Goal: Task Accomplishment & Management: Use online tool/utility

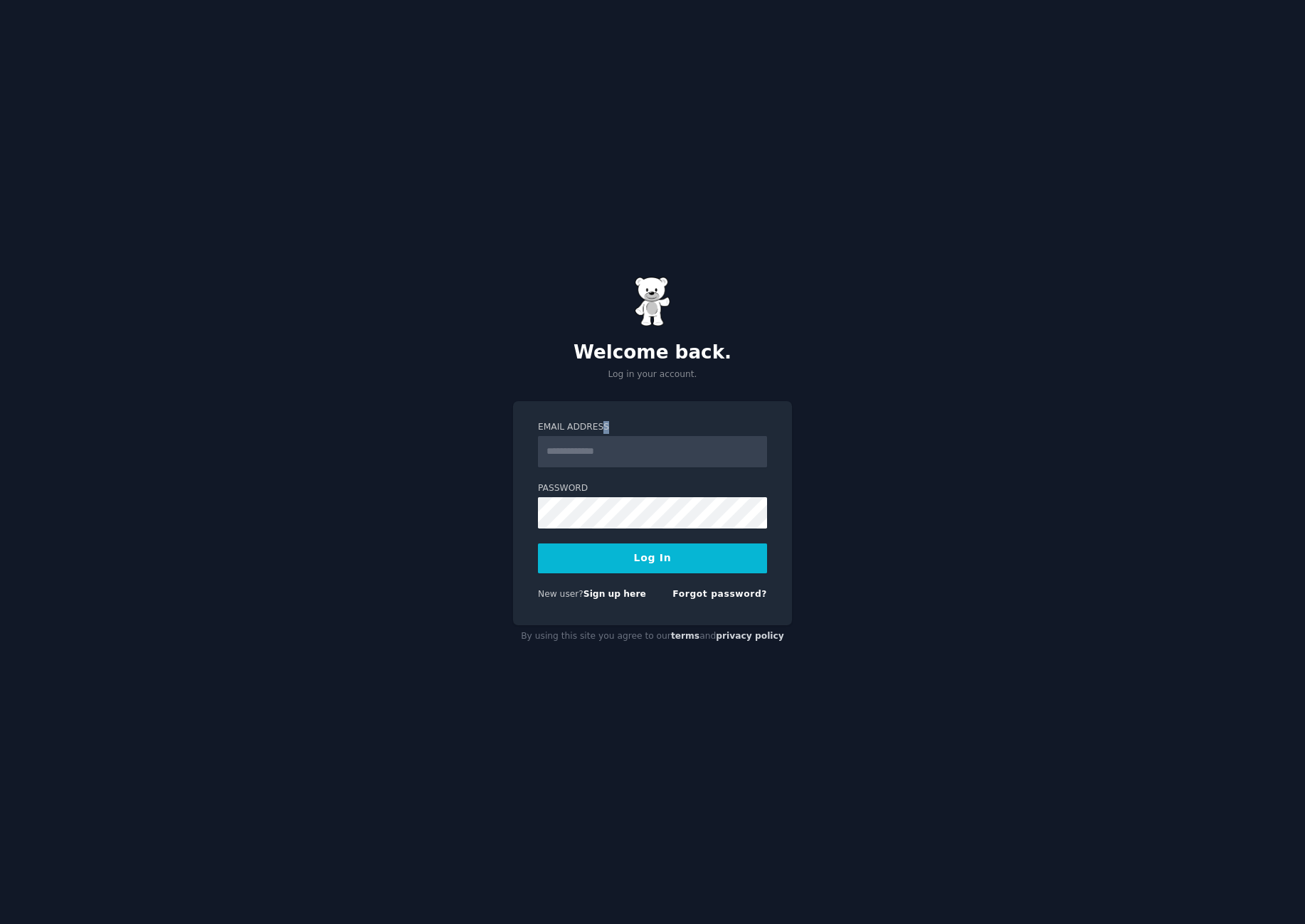
click at [601, 433] on div "Email Address" at bounding box center [652, 444] width 229 height 46
drag, startPoint x: 601, startPoint y: 433, endPoint x: 604, endPoint y: 447, distance: 14.3
click at [604, 447] on input "Email Address" at bounding box center [652, 452] width 229 height 31
type input "**********"
click at [538, 543] on button "Log In" at bounding box center [652, 558] width 229 height 30
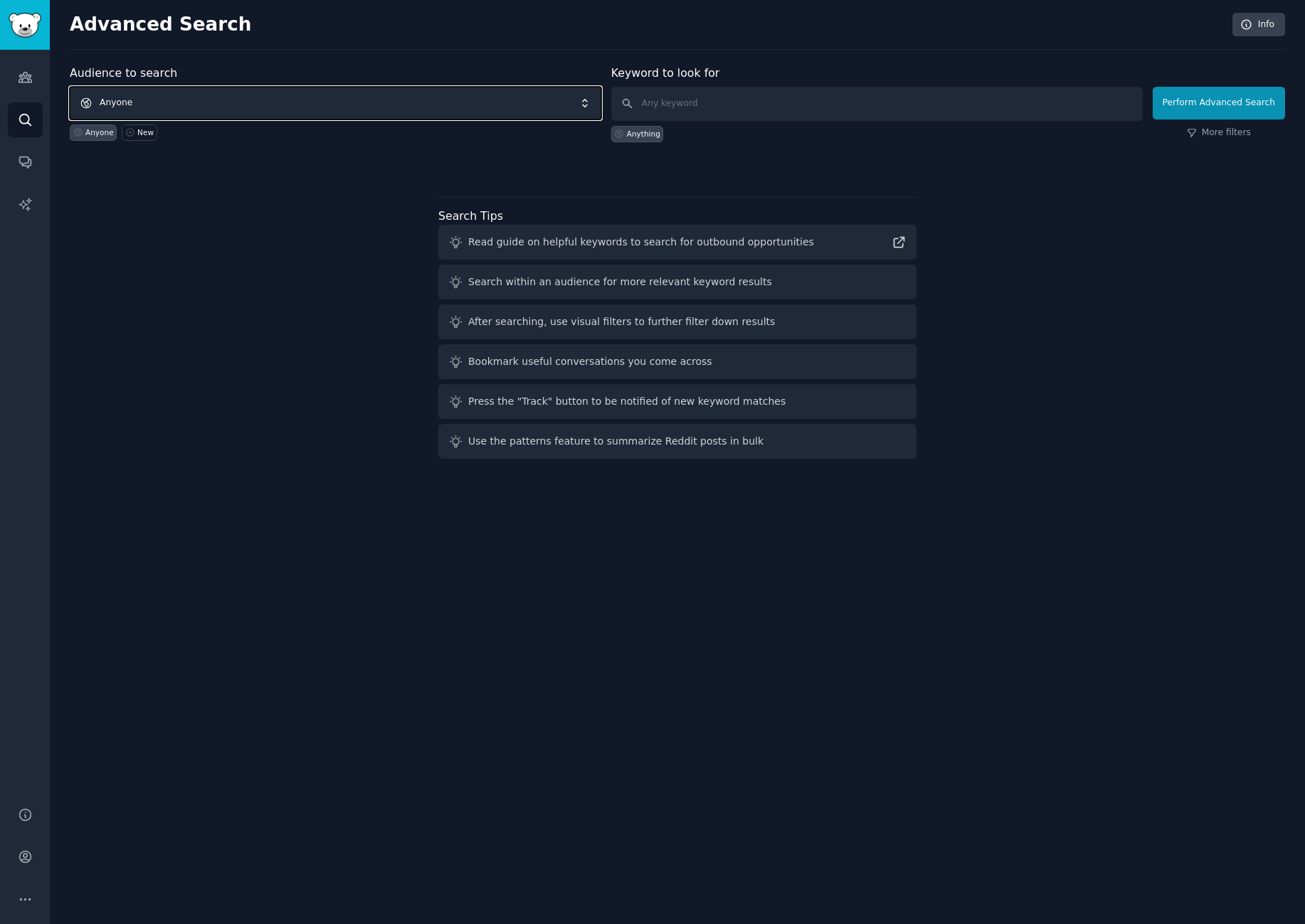
click at [353, 103] on span "Anyone" at bounding box center [335, 102] width 531 height 32
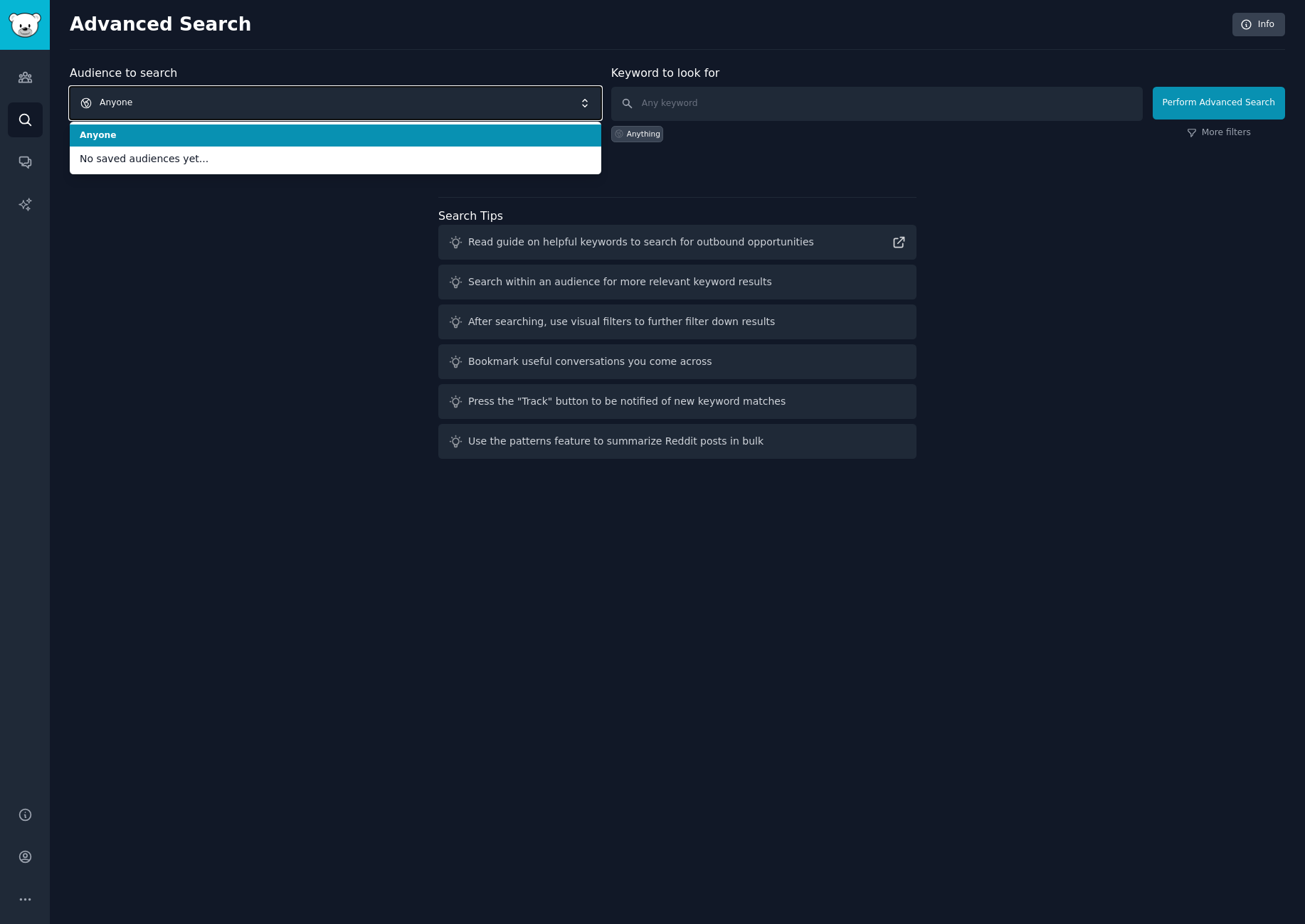
drag, startPoint x: 424, startPoint y: 90, endPoint x: 441, endPoint y: 90, distance: 17.0
click at [424, 90] on span "Anyone" at bounding box center [335, 102] width 531 height 32
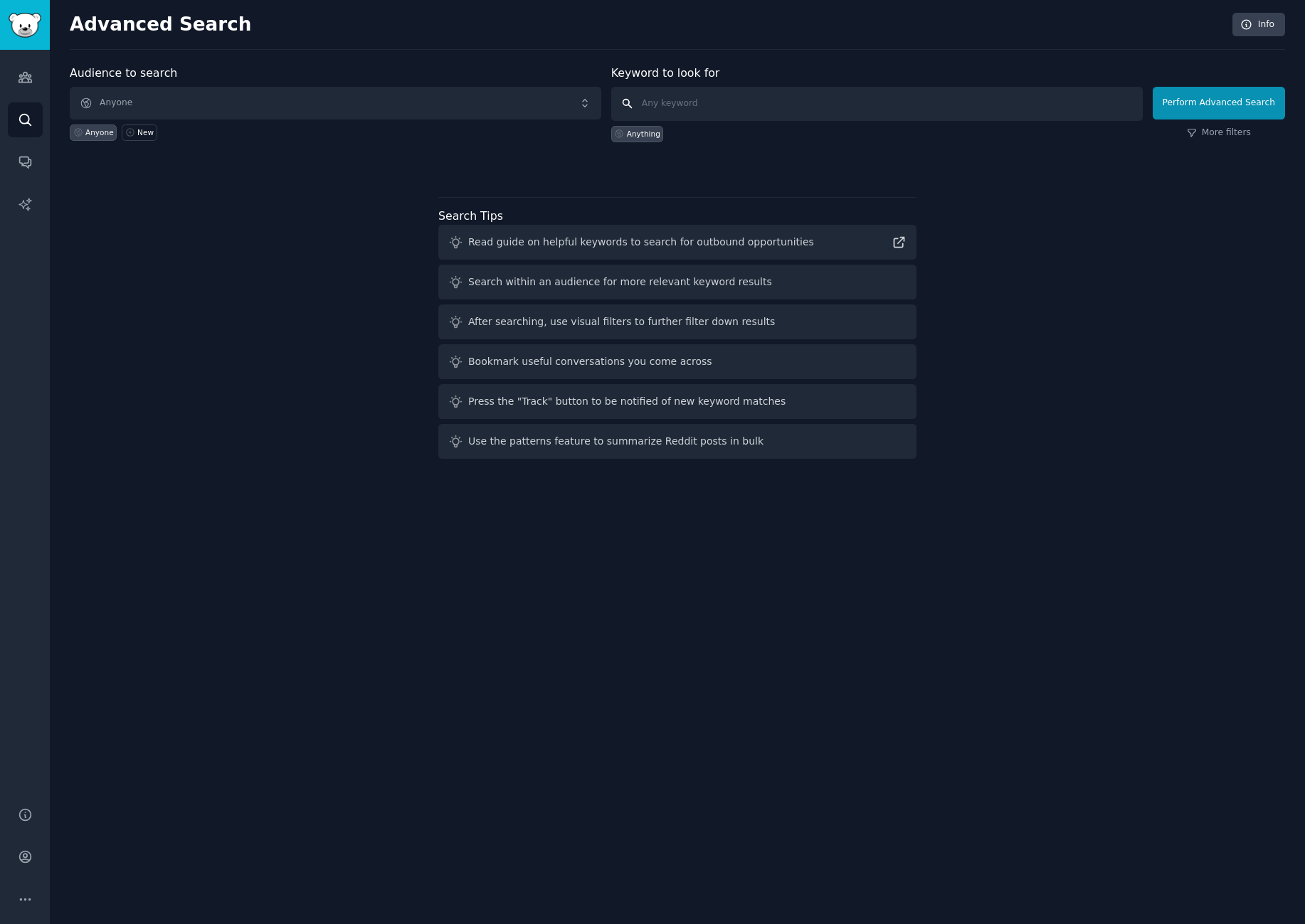
click at [707, 92] on input "text" at bounding box center [877, 103] width 531 height 34
drag, startPoint x: 451, startPoint y: 90, endPoint x: 452, endPoint y: 101, distance: 11.0
click at [449, 91] on span "Anyone" at bounding box center [335, 102] width 531 height 32
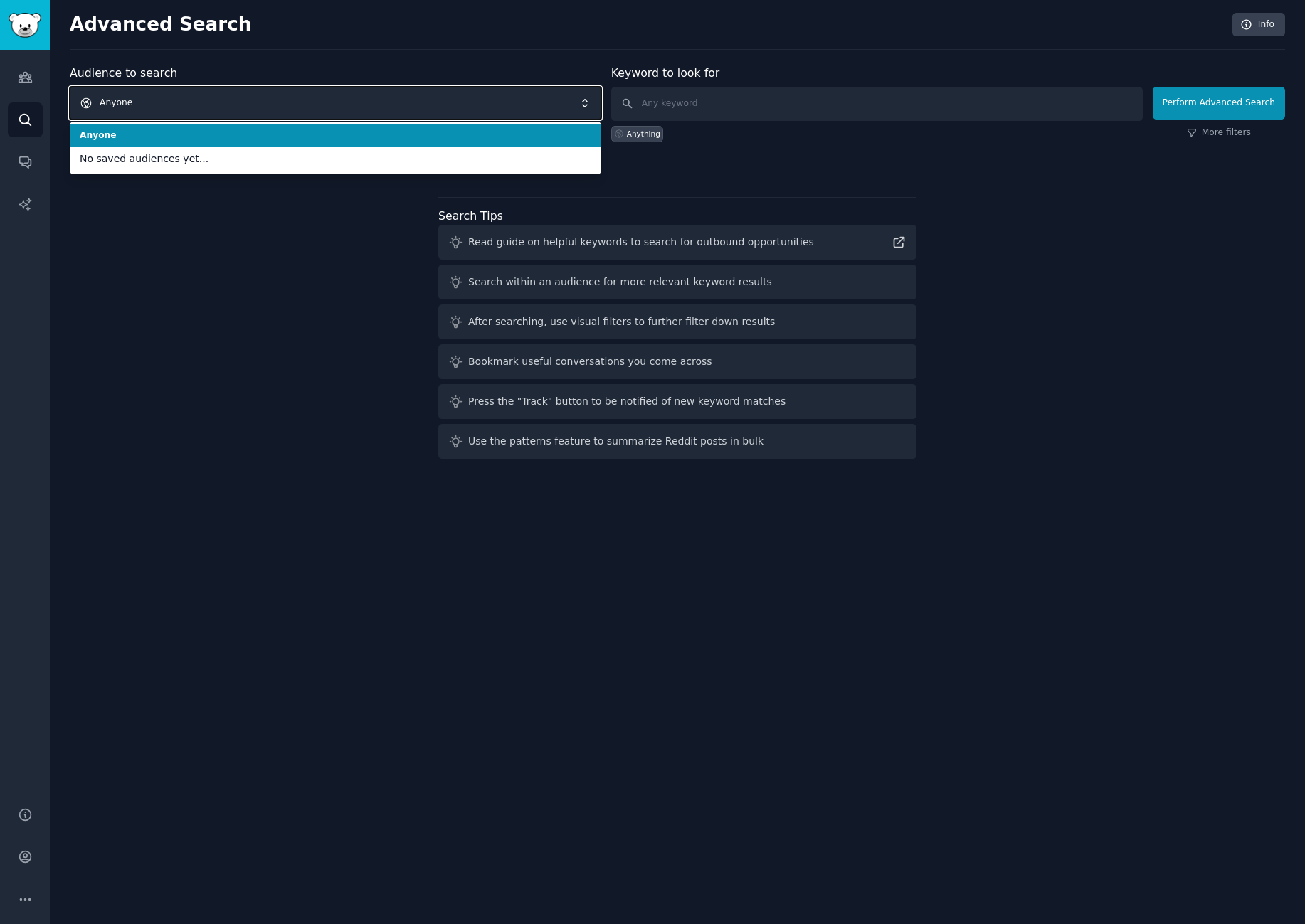
click at [457, 106] on span "Anyone" at bounding box center [335, 102] width 531 height 32
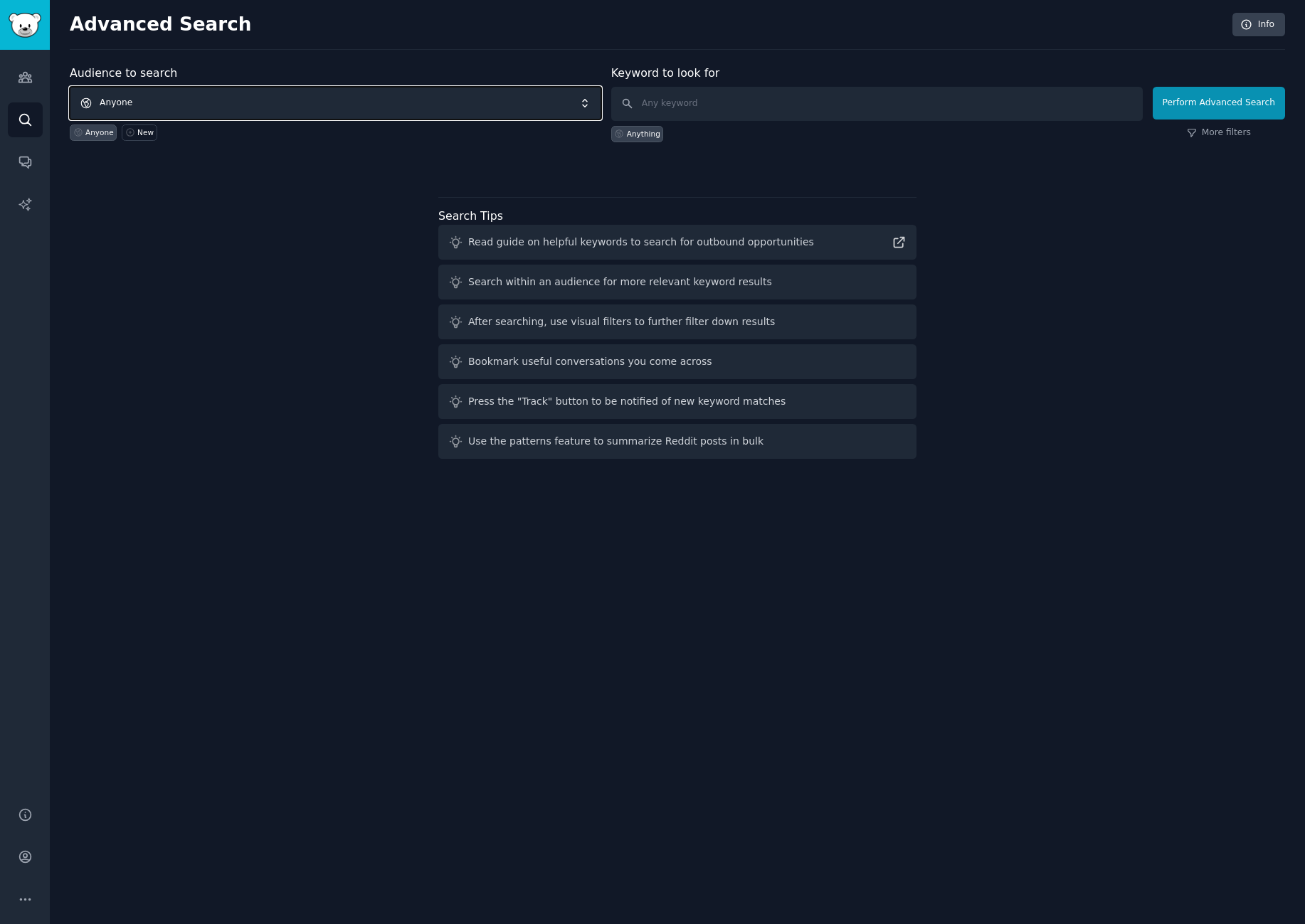
click at [369, 103] on span "Anyone" at bounding box center [335, 102] width 531 height 32
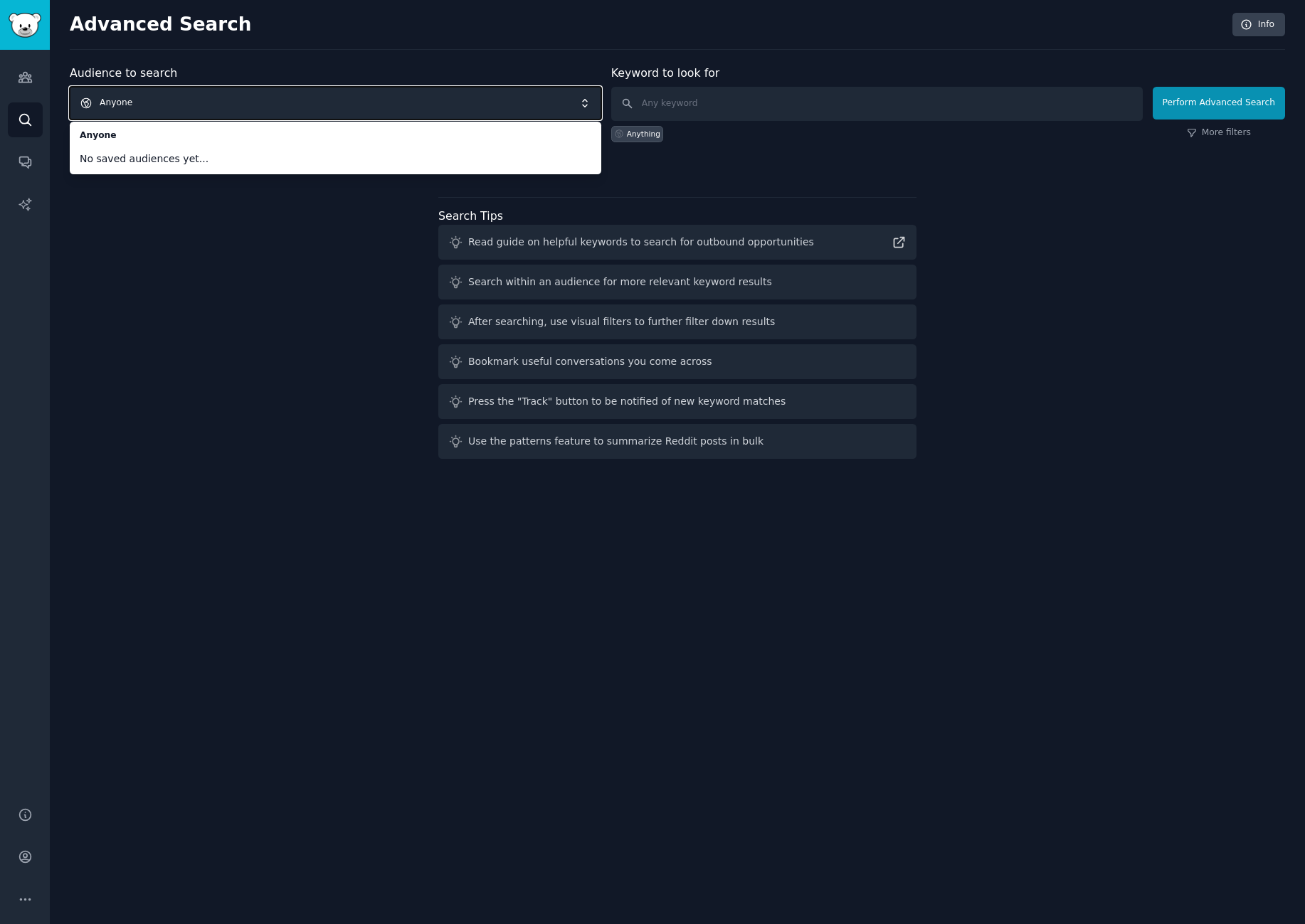
click at [344, 97] on span "Anyone" at bounding box center [335, 102] width 531 height 32
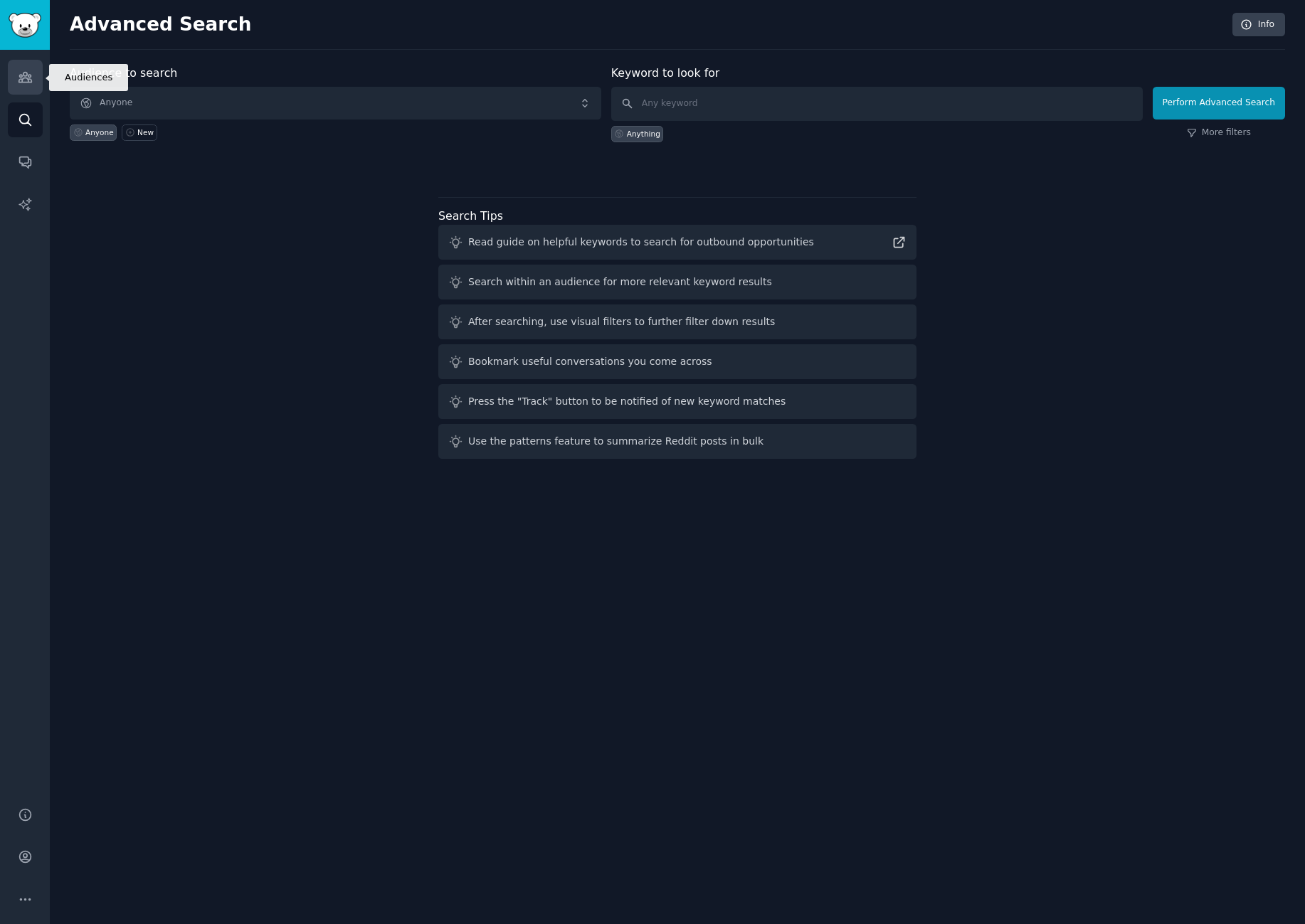
click at [25, 63] on link "Audiences" at bounding box center [25, 77] width 35 height 35
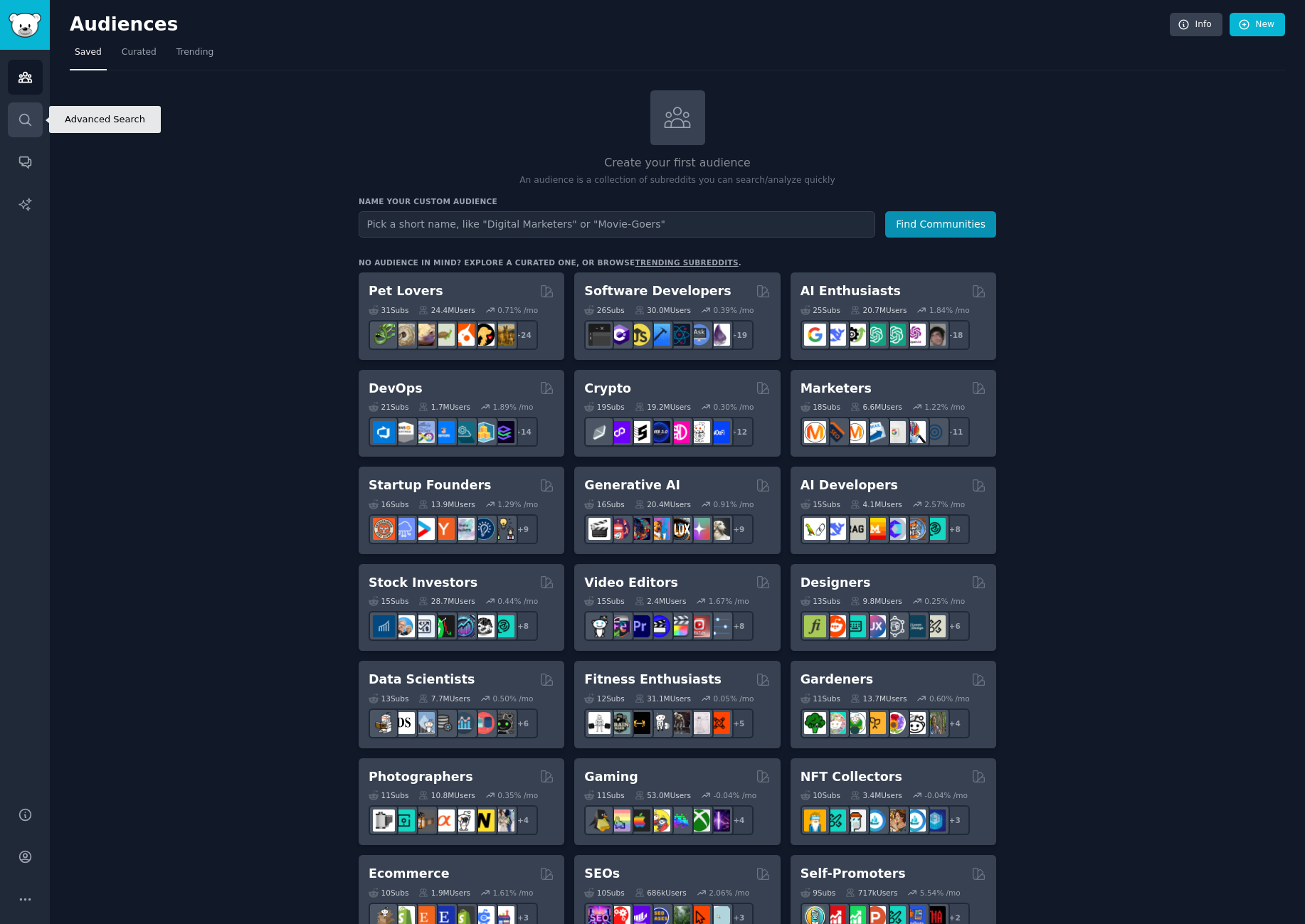
click at [30, 121] on icon "Sidebar" at bounding box center [24, 120] width 15 height 15
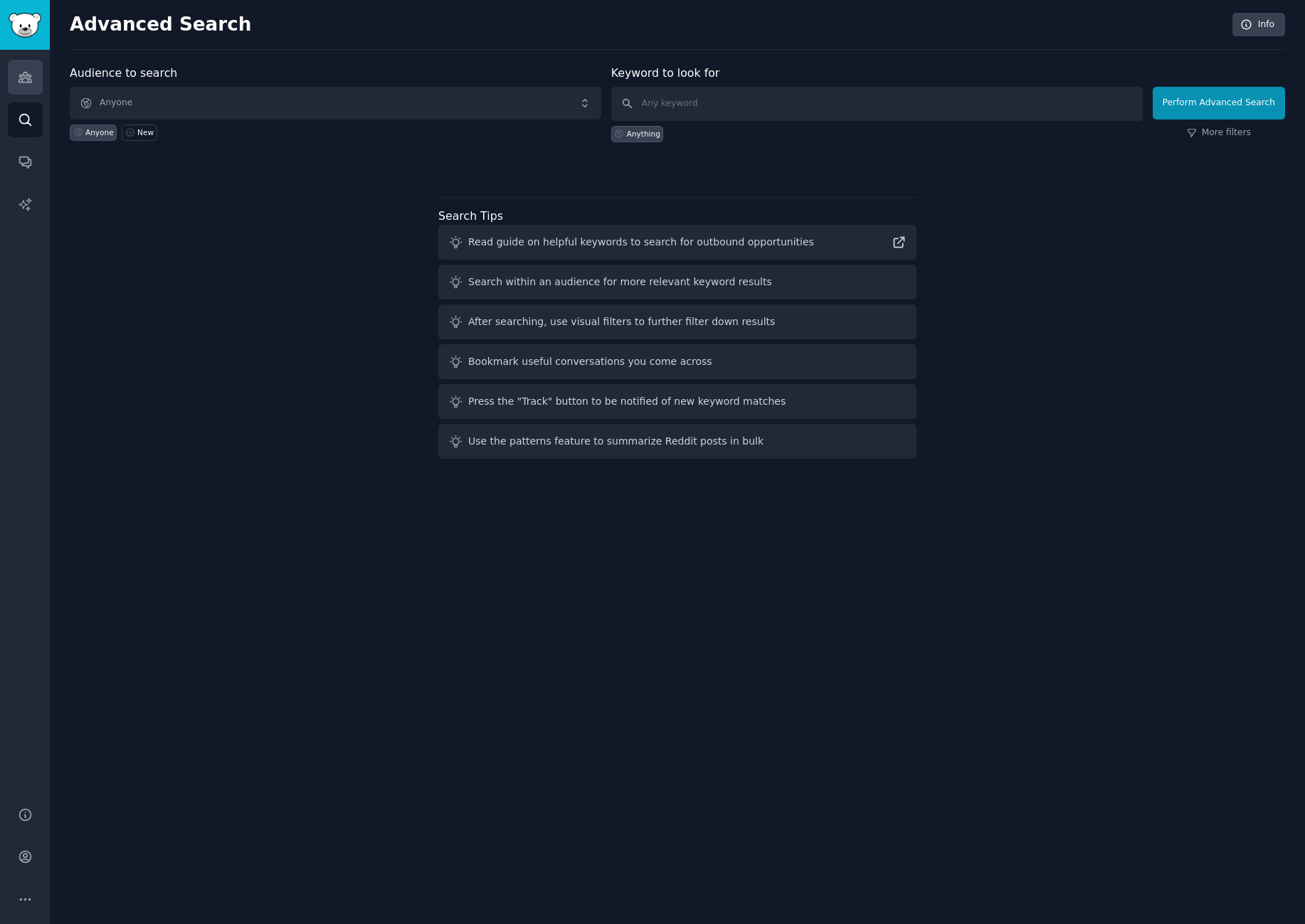
click at [36, 93] on link "Audiences" at bounding box center [25, 77] width 35 height 35
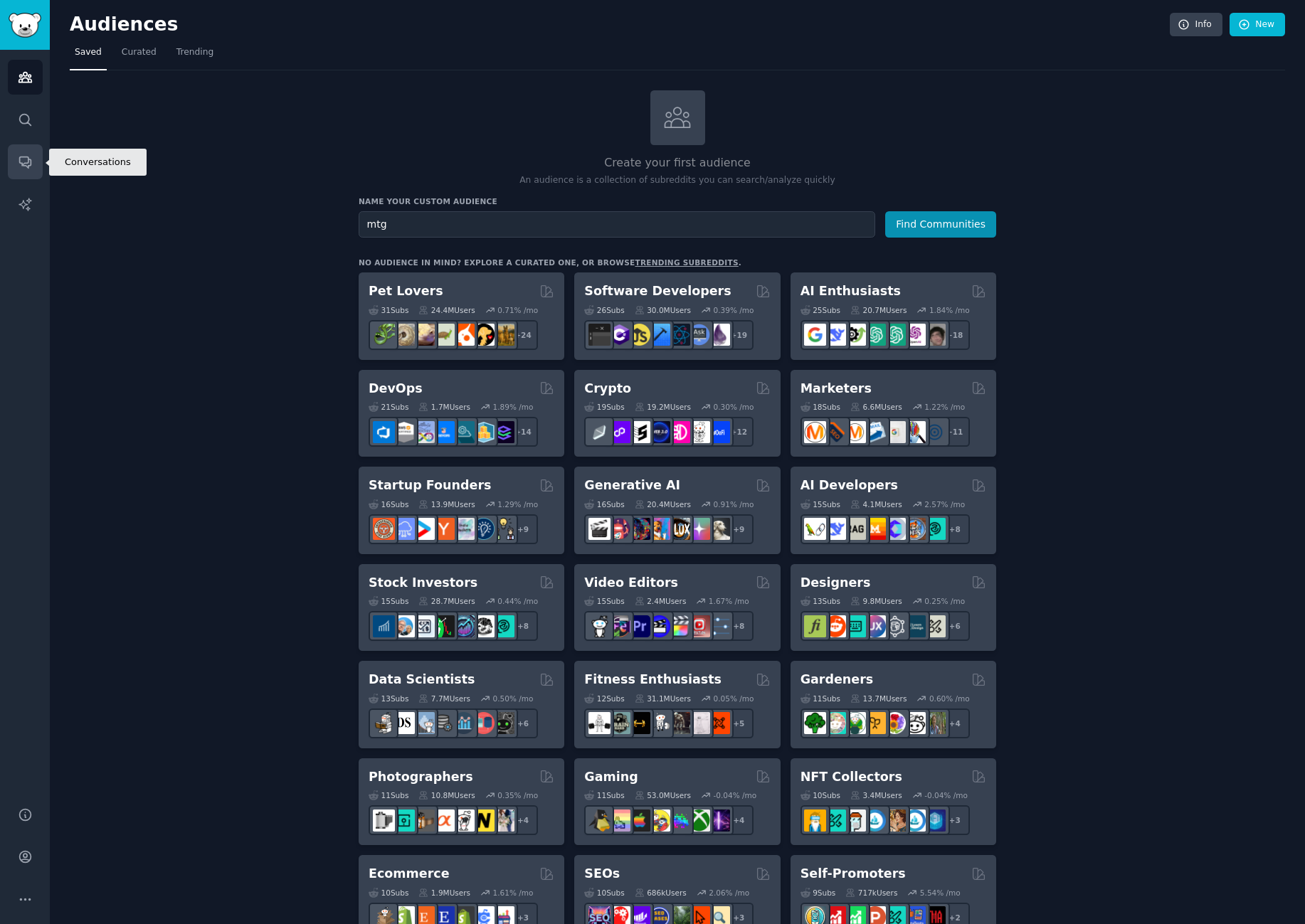
type input "mtg"
click at [32, 164] on link "Conversations" at bounding box center [25, 162] width 35 height 35
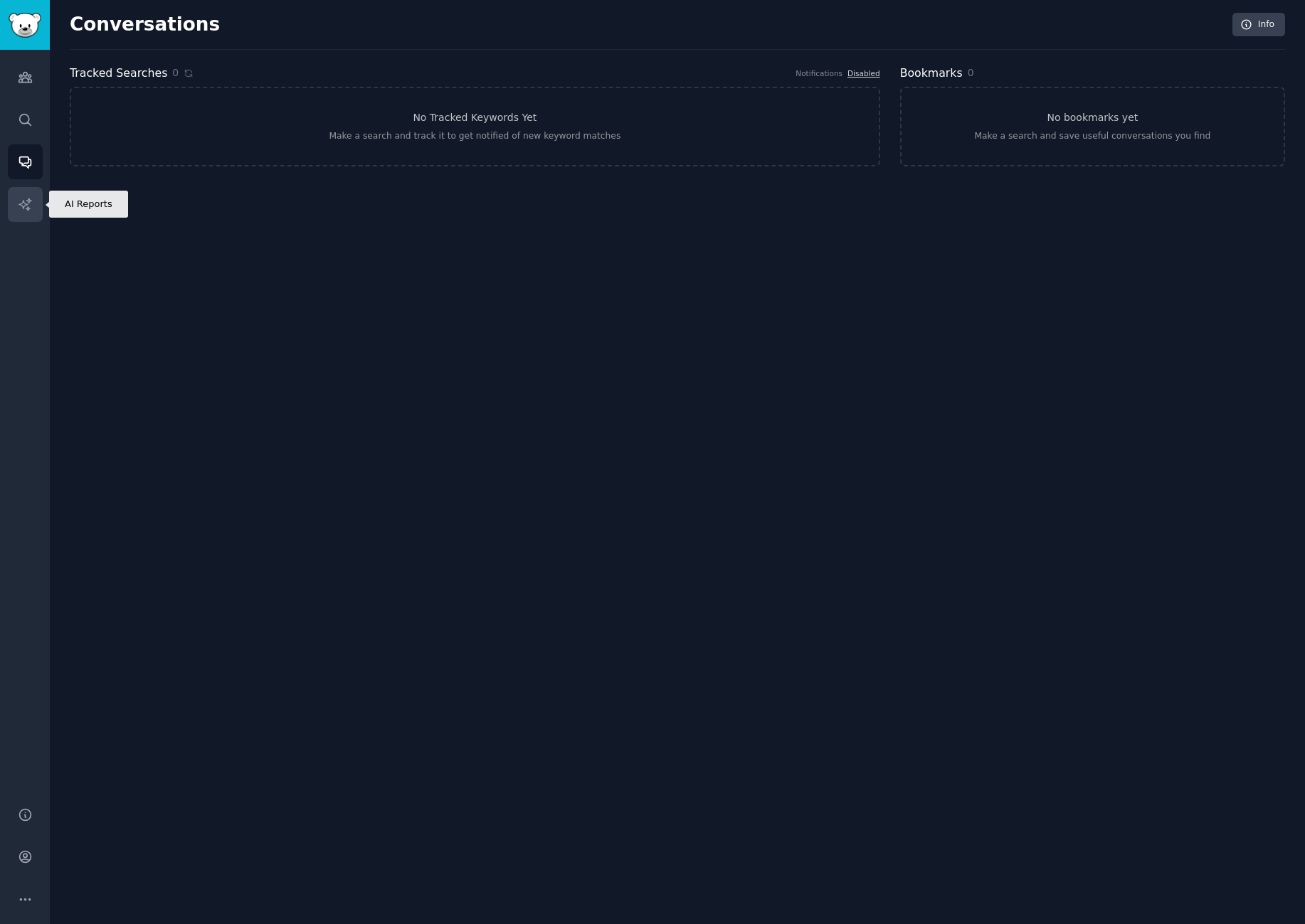
click at [30, 192] on link "AI Reports" at bounding box center [25, 204] width 35 height 35
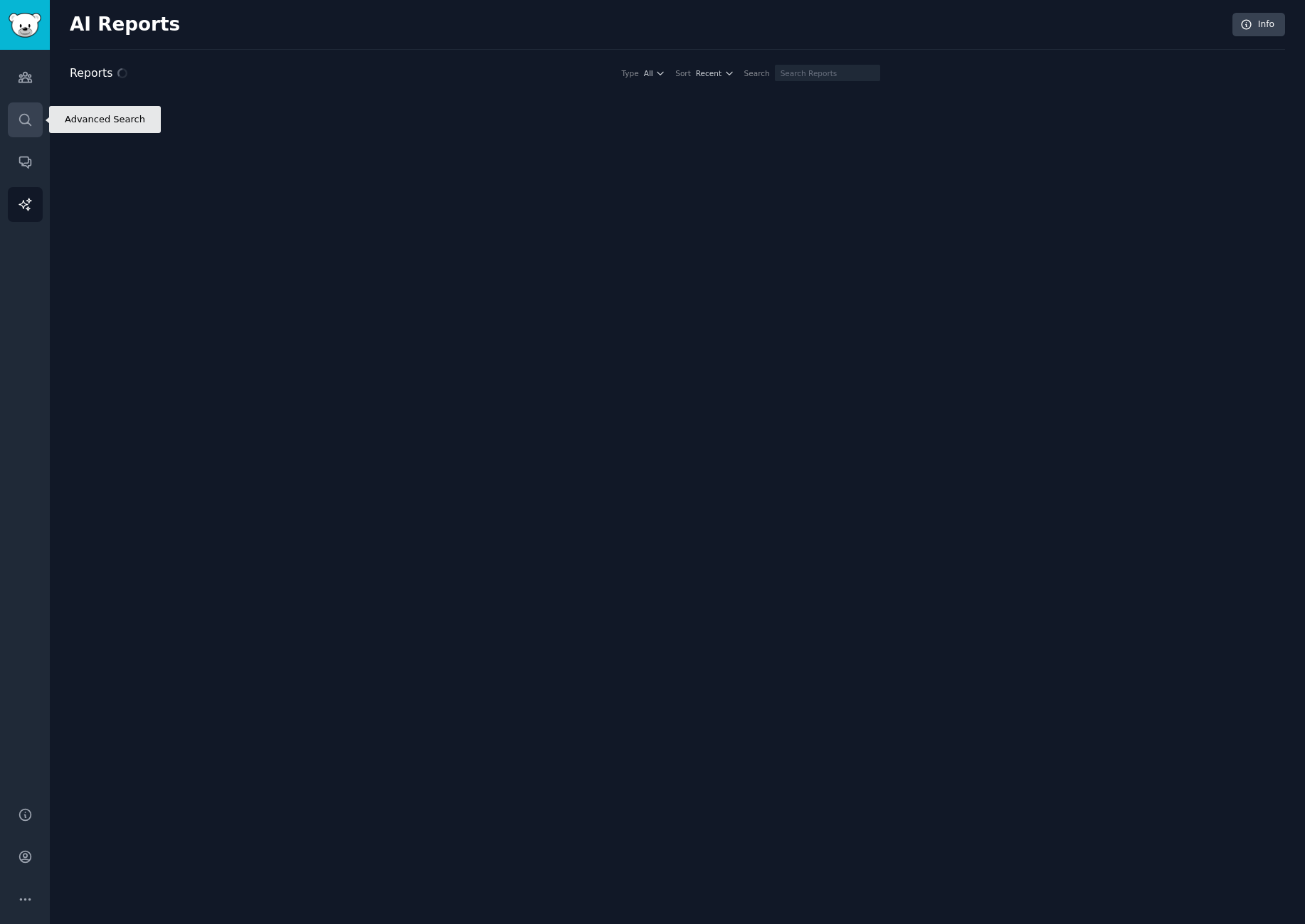
click at [36, 108] on link "Search" at bounding box center [25, 120] width 35 height 35
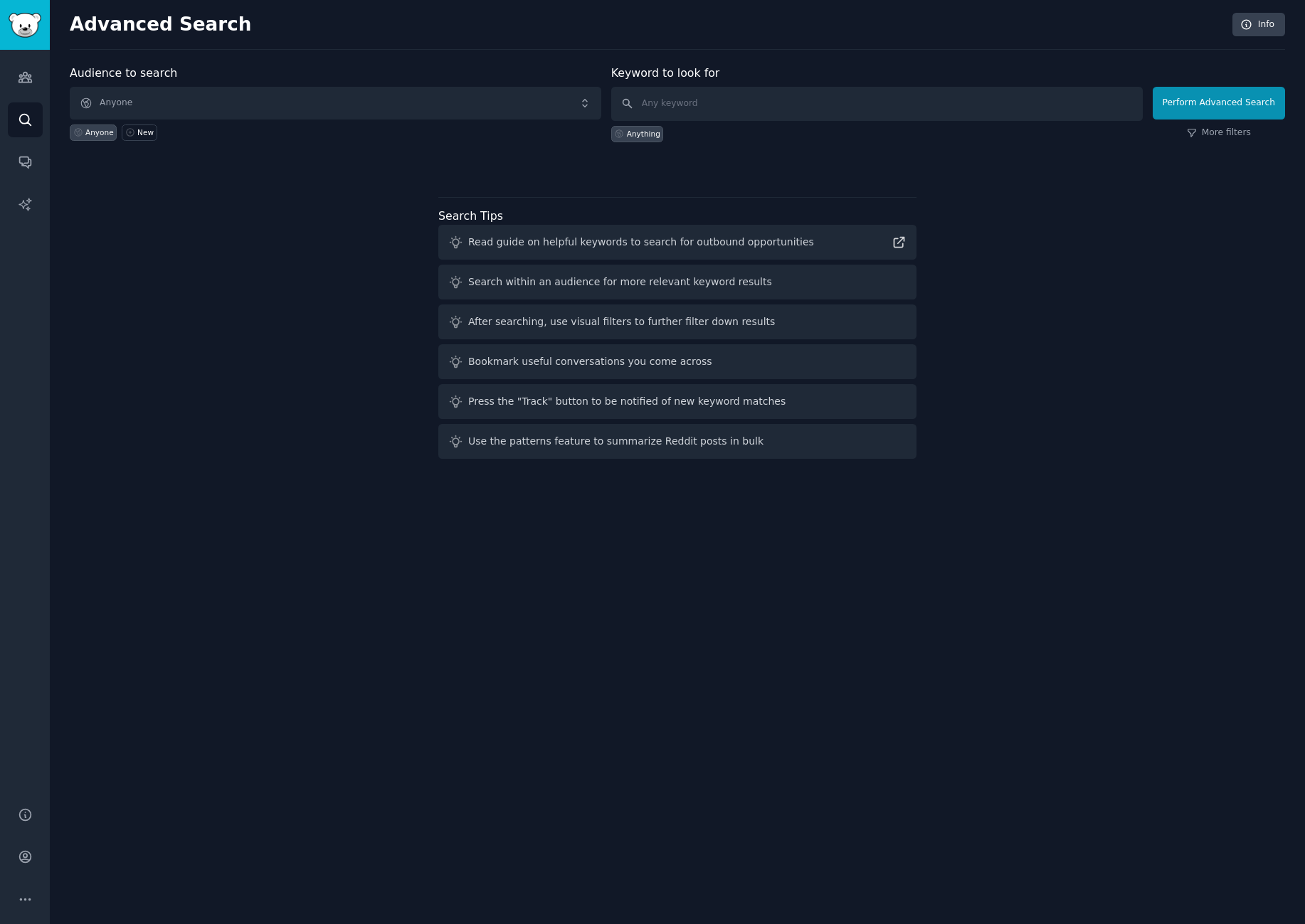
click at [696, 80] on div "Keyword to look for Anything" at bounding box center [877, 103] width 531 height 78
click at [700, 99] on input "text" at bounding box center [877, 103] width 531 height 34
type input "mtg"
click button "Perform Advanced Search" at bounding box center [1218, 102] width 132 height 32
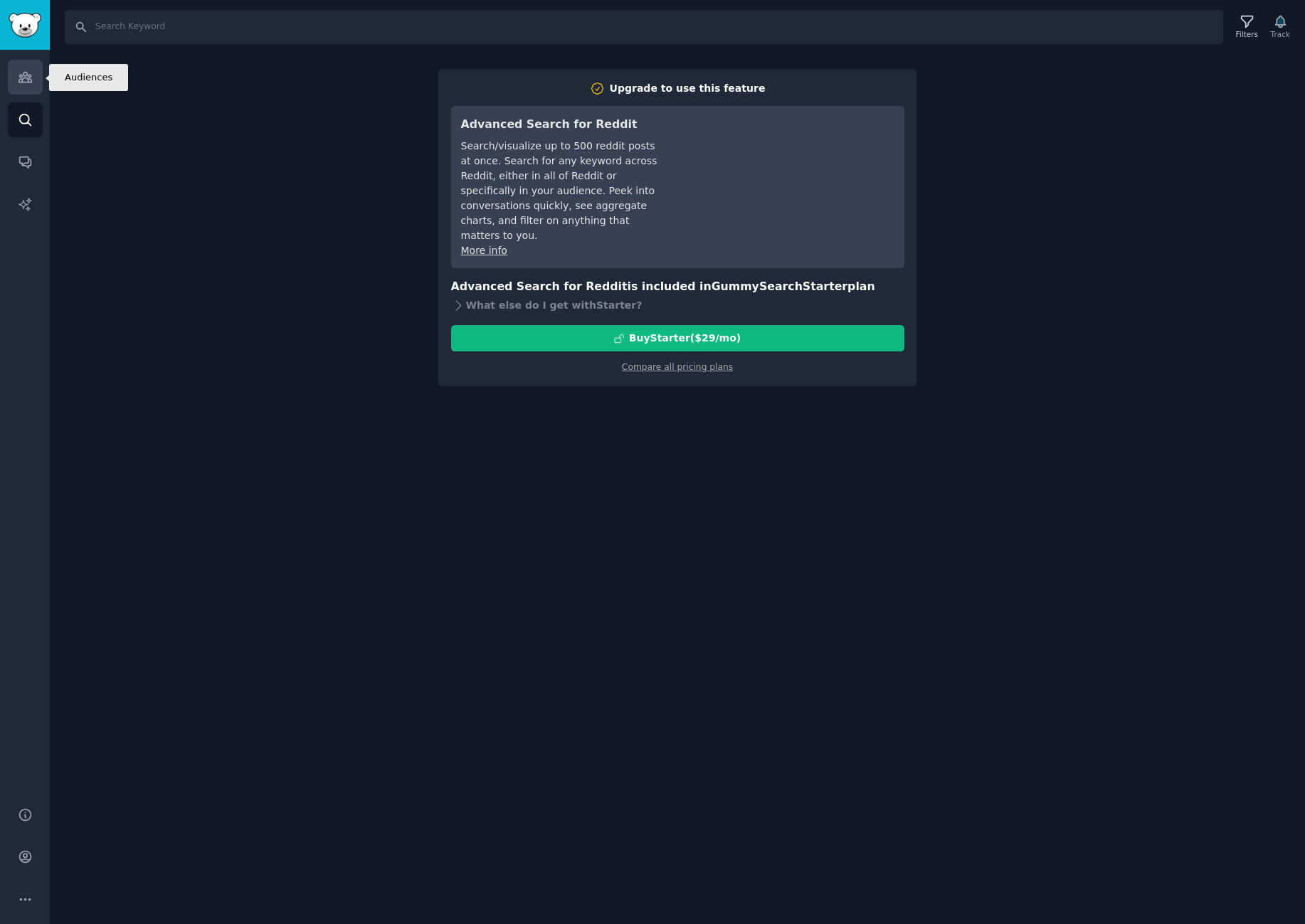
click at [33, 79] on link "Audiences" at bounding box center [25, 77] width 35 height 35
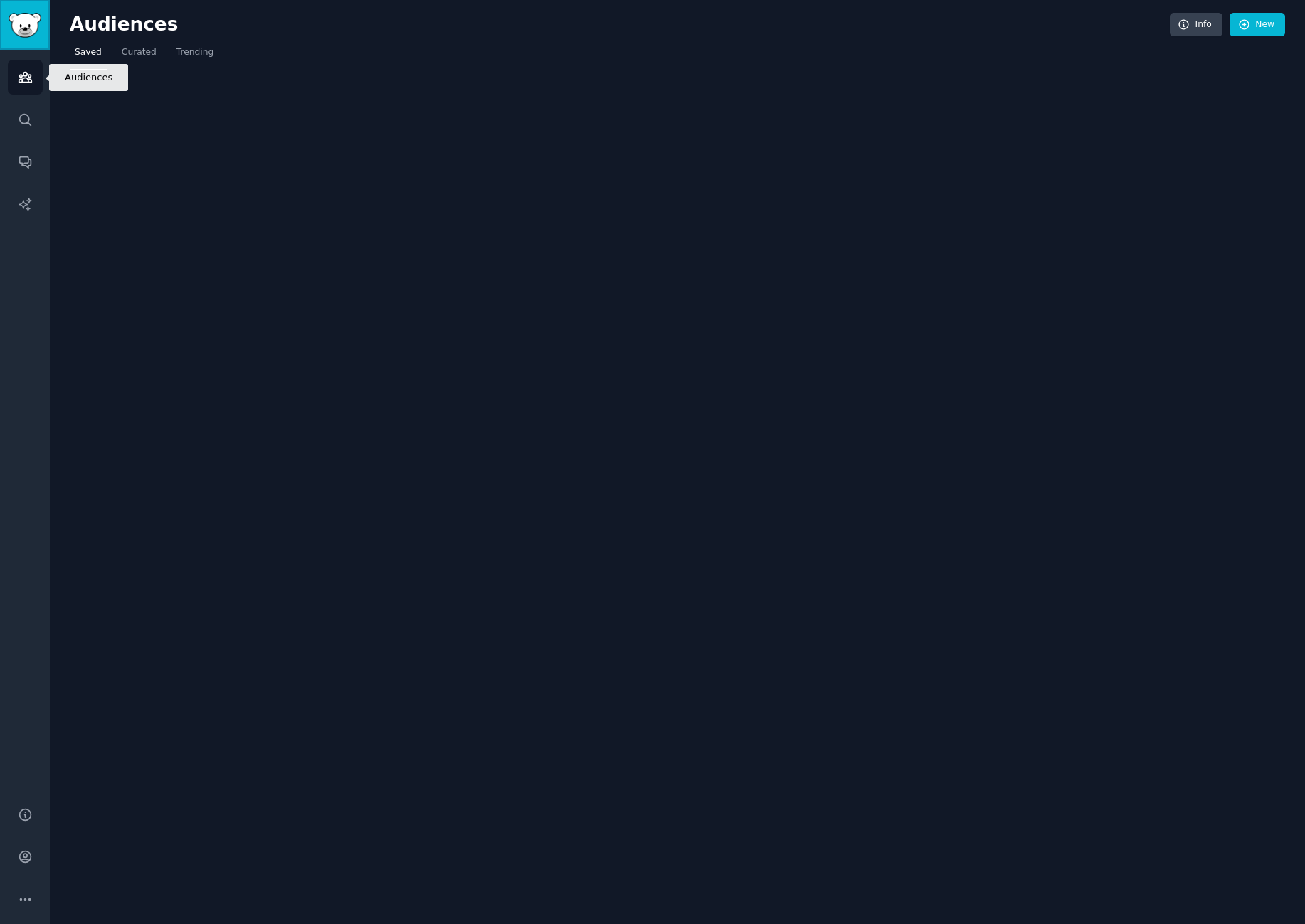
click at [25, 32] on img "Sidebar" at bounding box center [24, 25] width 32 height 25
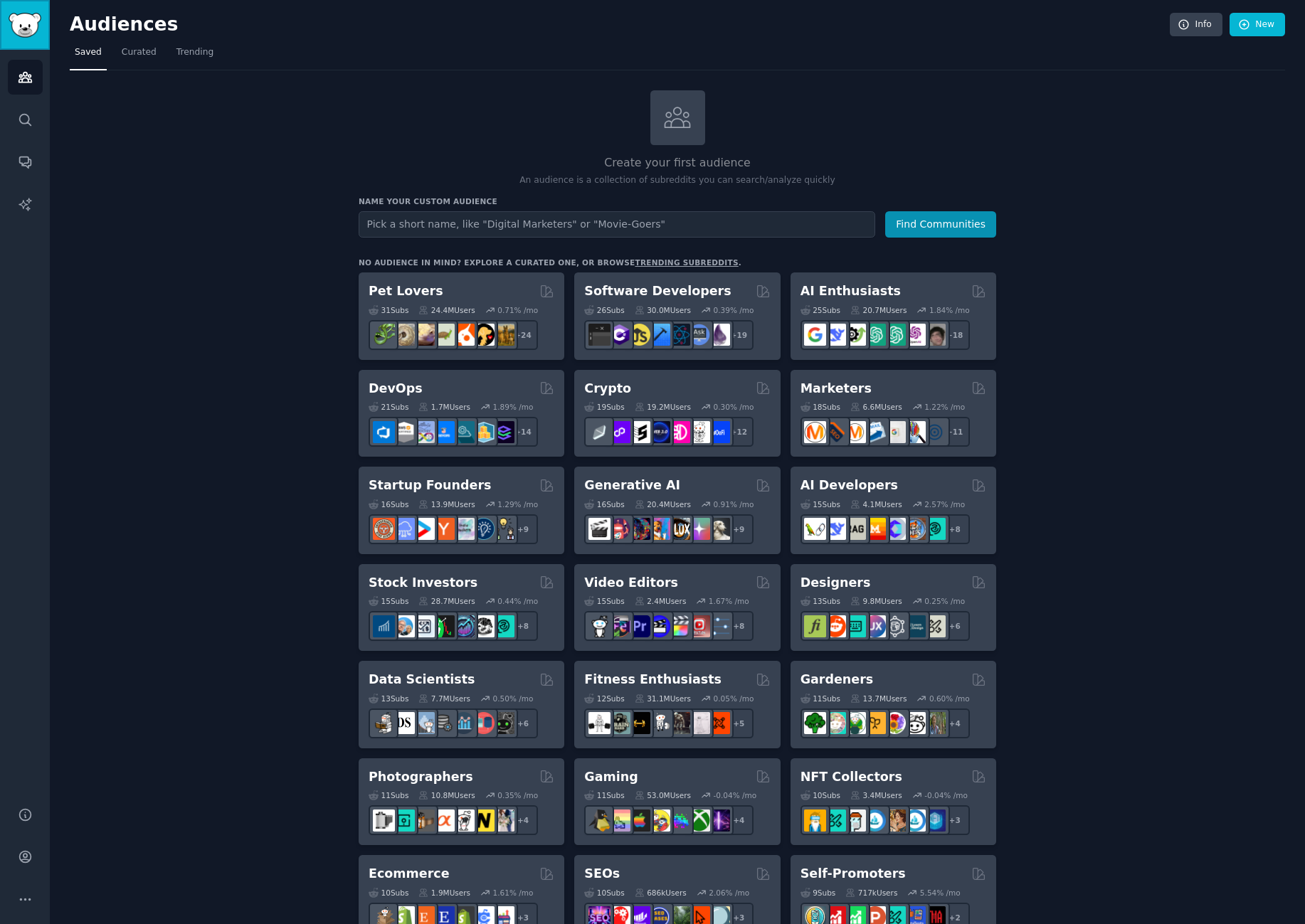
click at [29, 16] on img "Sidebar" at bounding box center [24, 25] width 32 height 25
click at [493, 231] on input "text" at bounding box center [617, 224] width 516 height 26
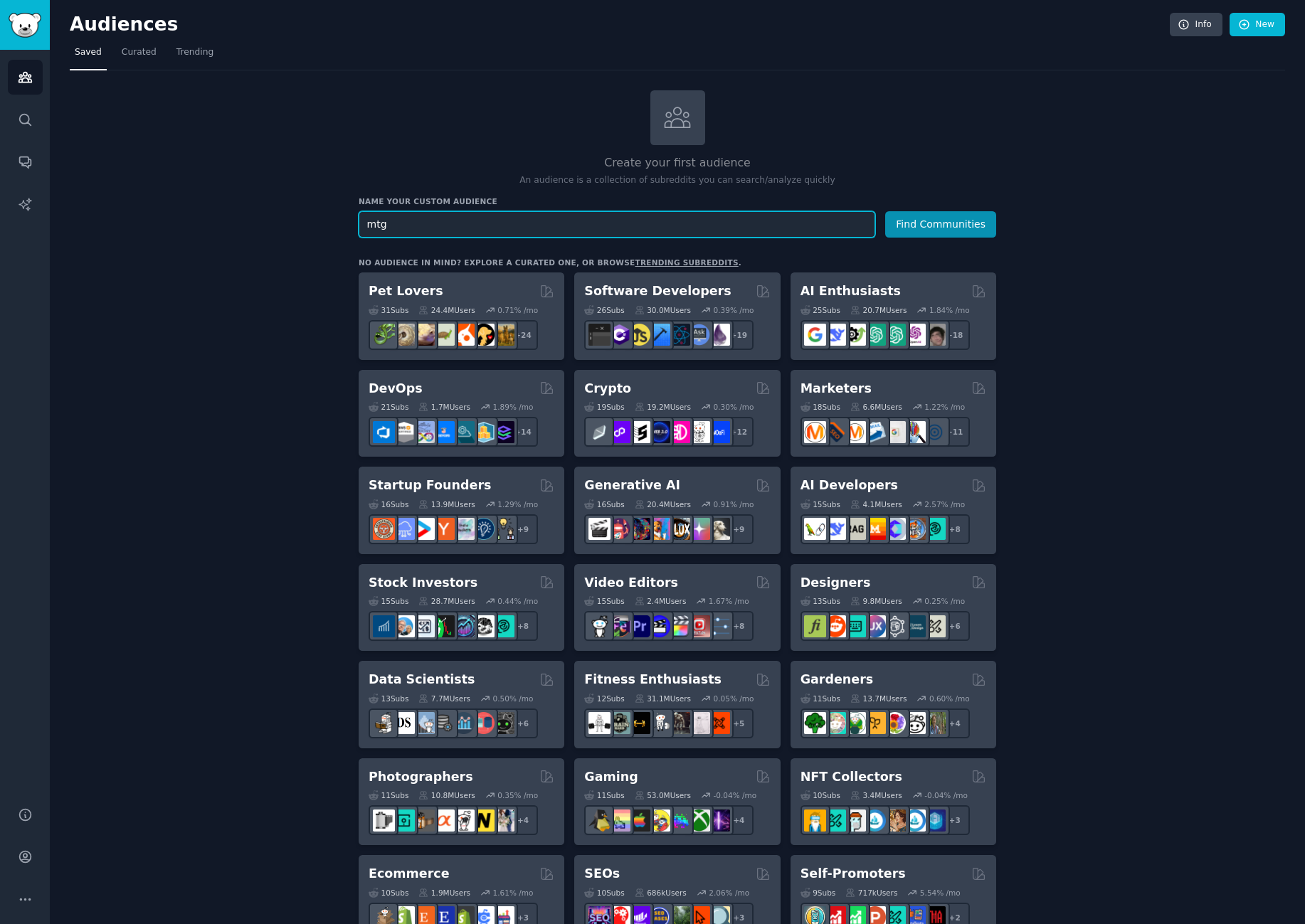
type input "mtg"
click at [885, 211] on button "Find Communities" at bounding box center [940, 224] width 111 height 26
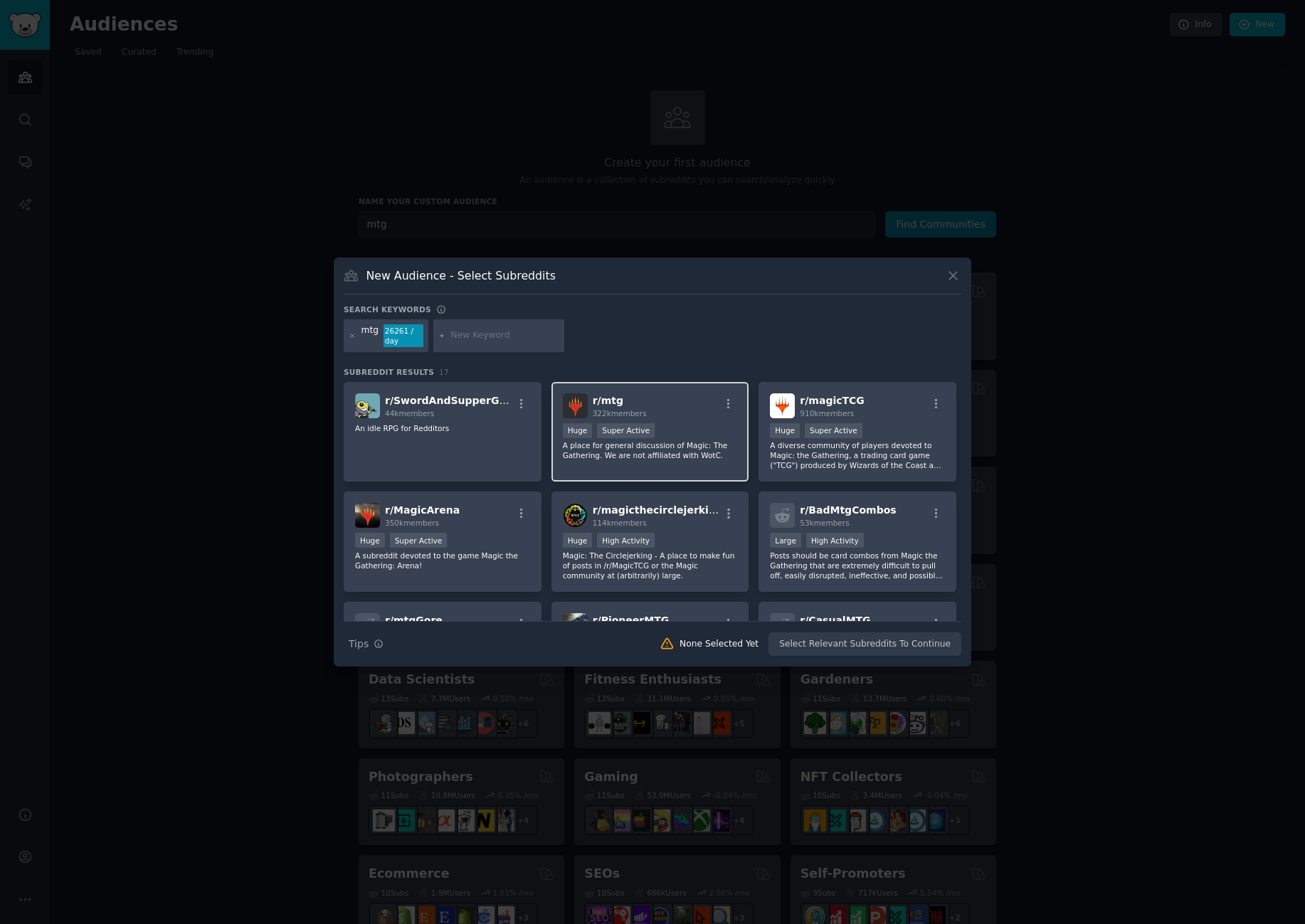
click at [654, 405] on div "r/ mtg 322k members" at bounding box center [650, 405] width 175 height 25
click at [900, 646] on button "Create Audience" at bounding box center [915, 645] width 94 height 24
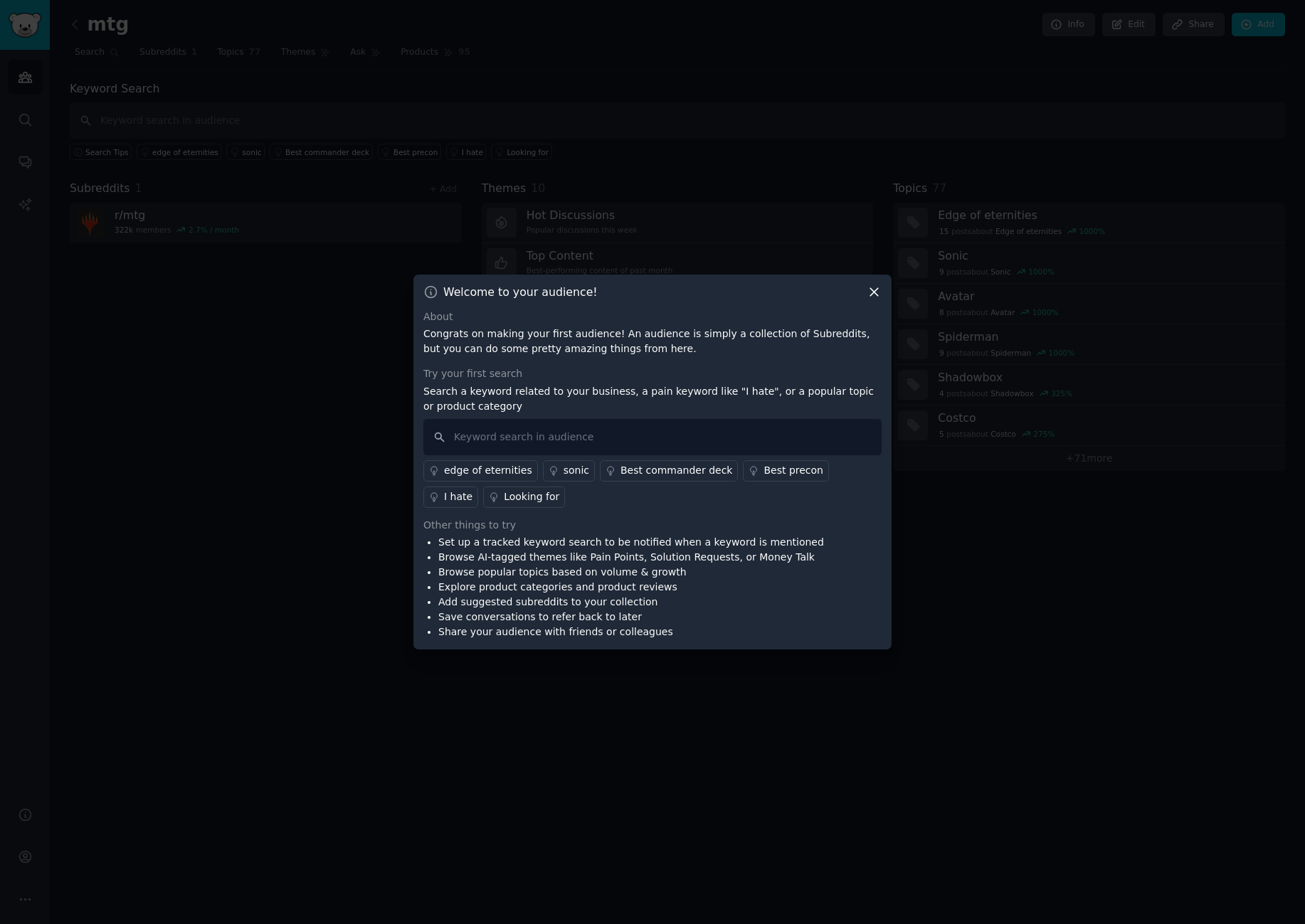
click at [886, 295] on div "Welcome to your audience! About Congrats on making your first audience! An audi…" at bounding box center [652, 462] width 478 height 376
click at [876, 292] on icon at bounding box center [873, 292] width 15 height 15
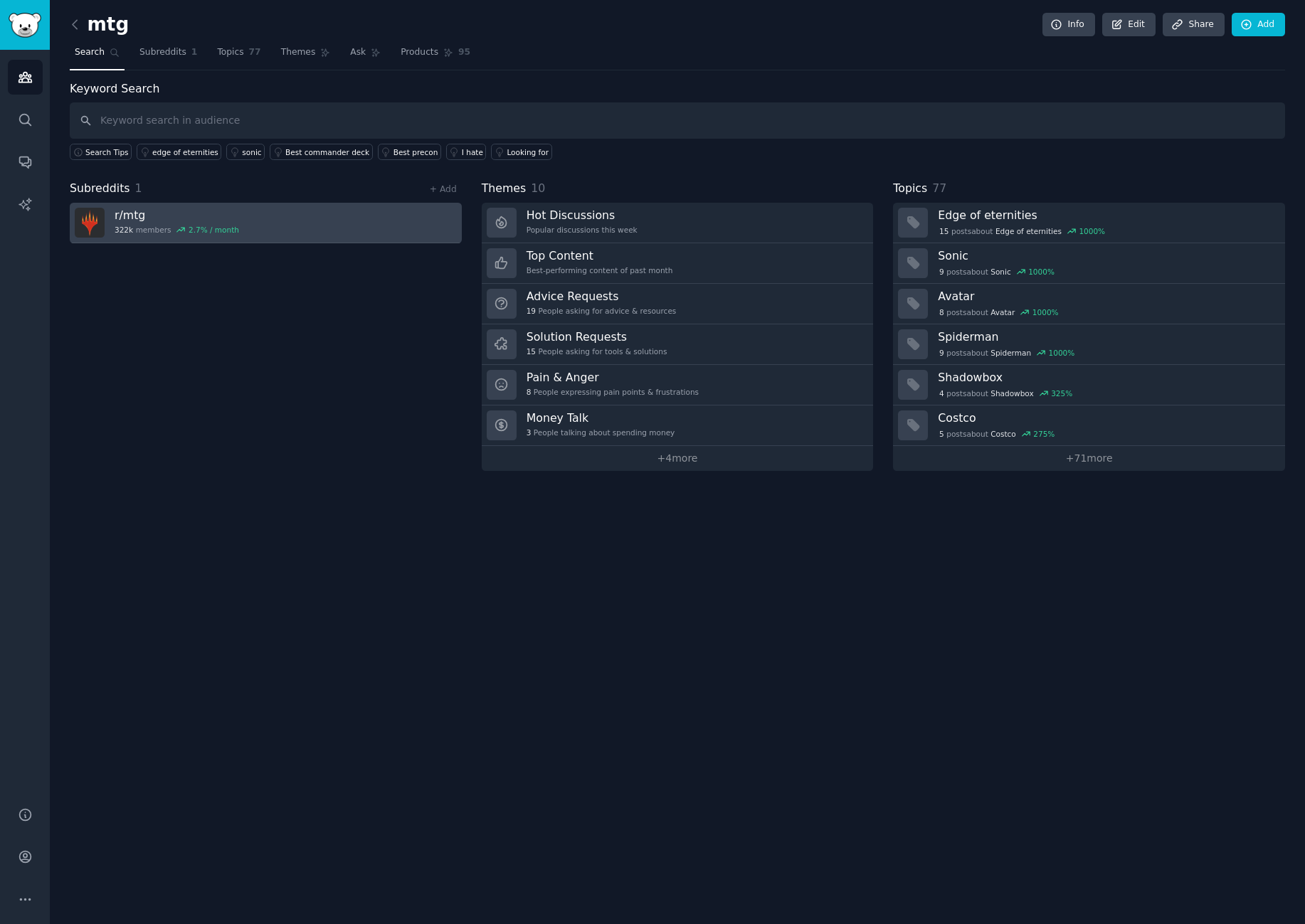
click at [313, 228] on link "r/ mtg 322k members 2.7 % / month" at bounding box center [266, 223] width 392 height 40
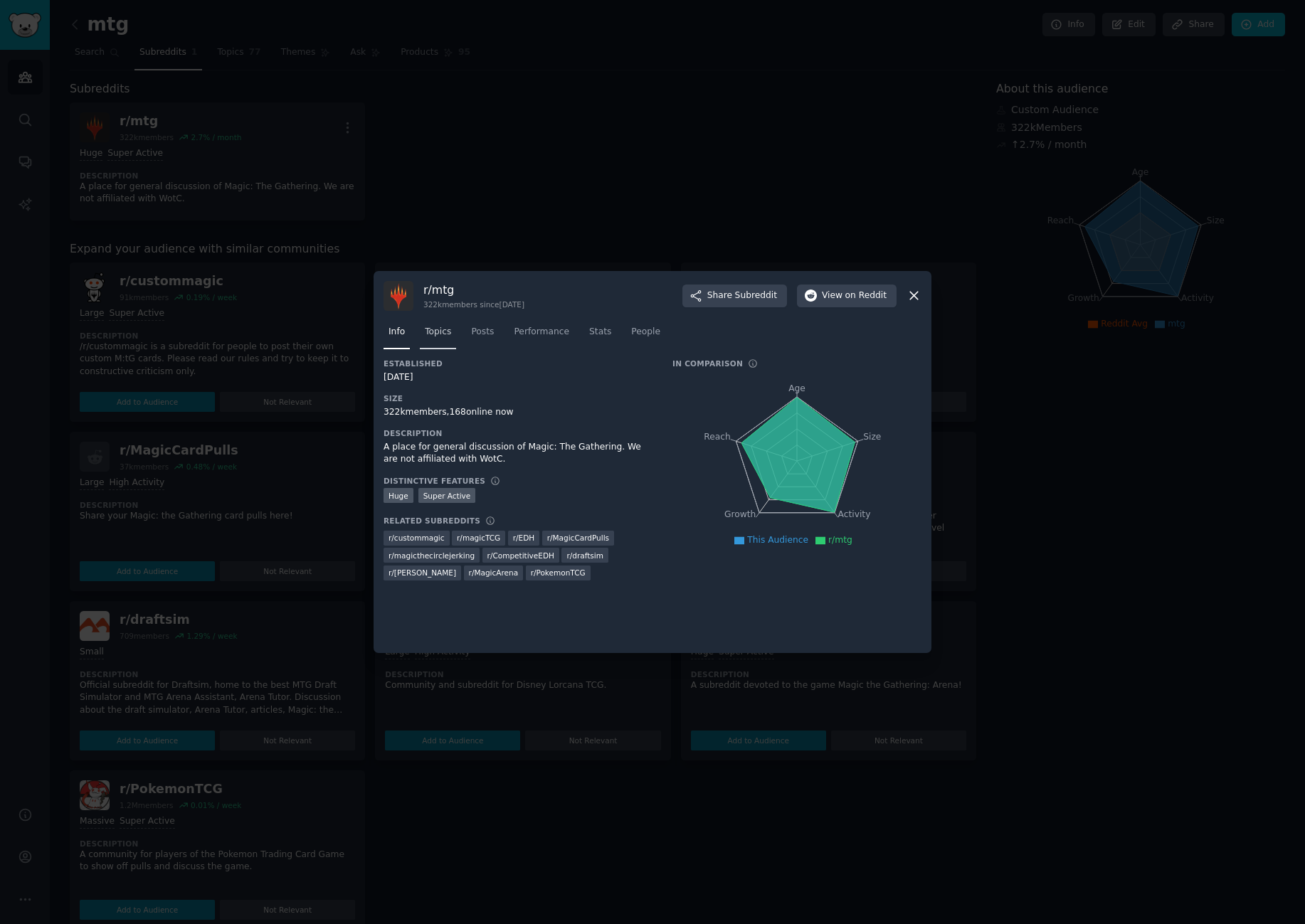
click at [432, 340] on link "Topics" at bounding box center [438, 334] width 37 height 29
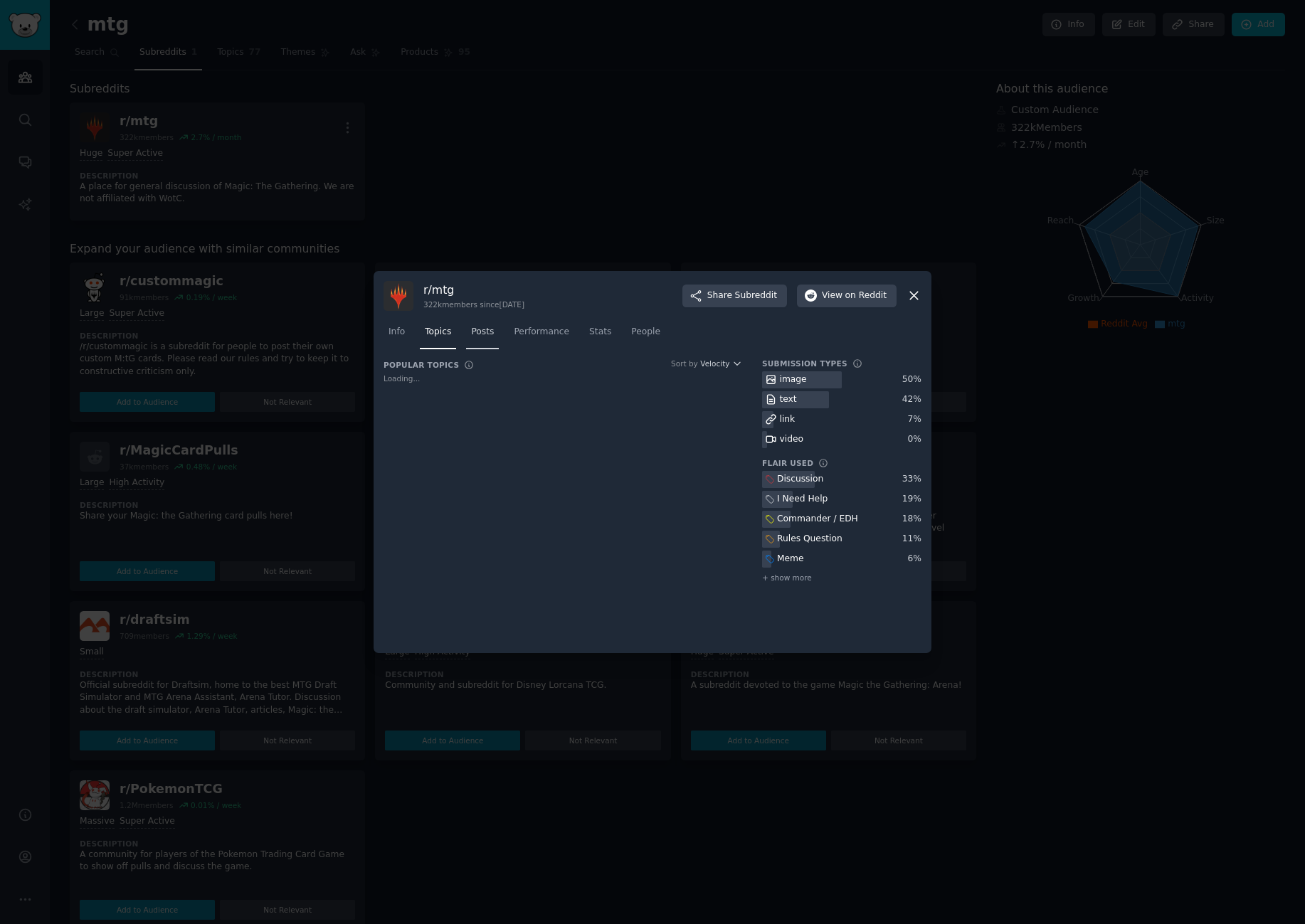
click at [482, 333] on span "Posts" at bounding box center [482, 332] width 23 height 13
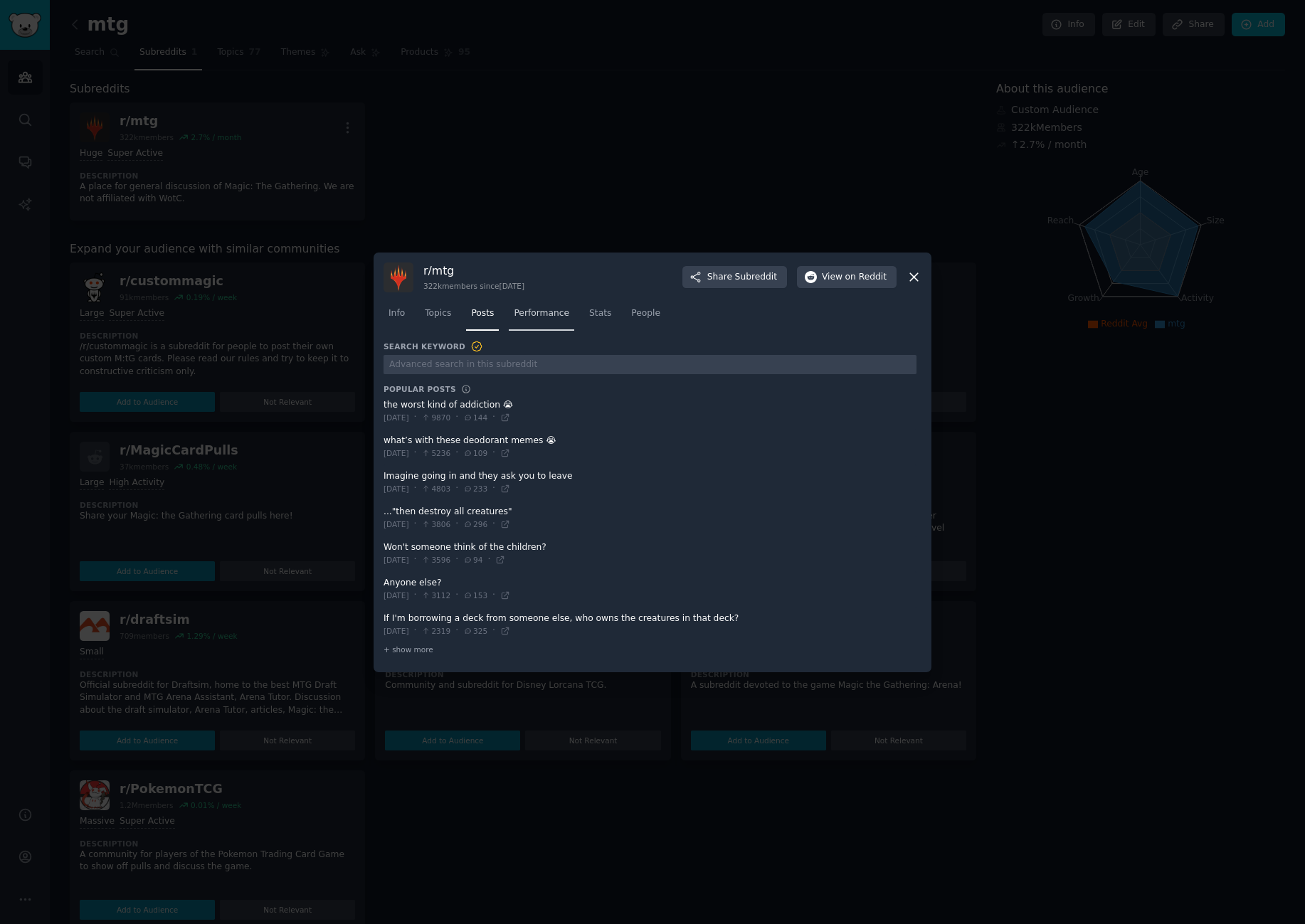
click at [556, 316] on span "Performance" at bounding box center [542, 314] width 56 height 13
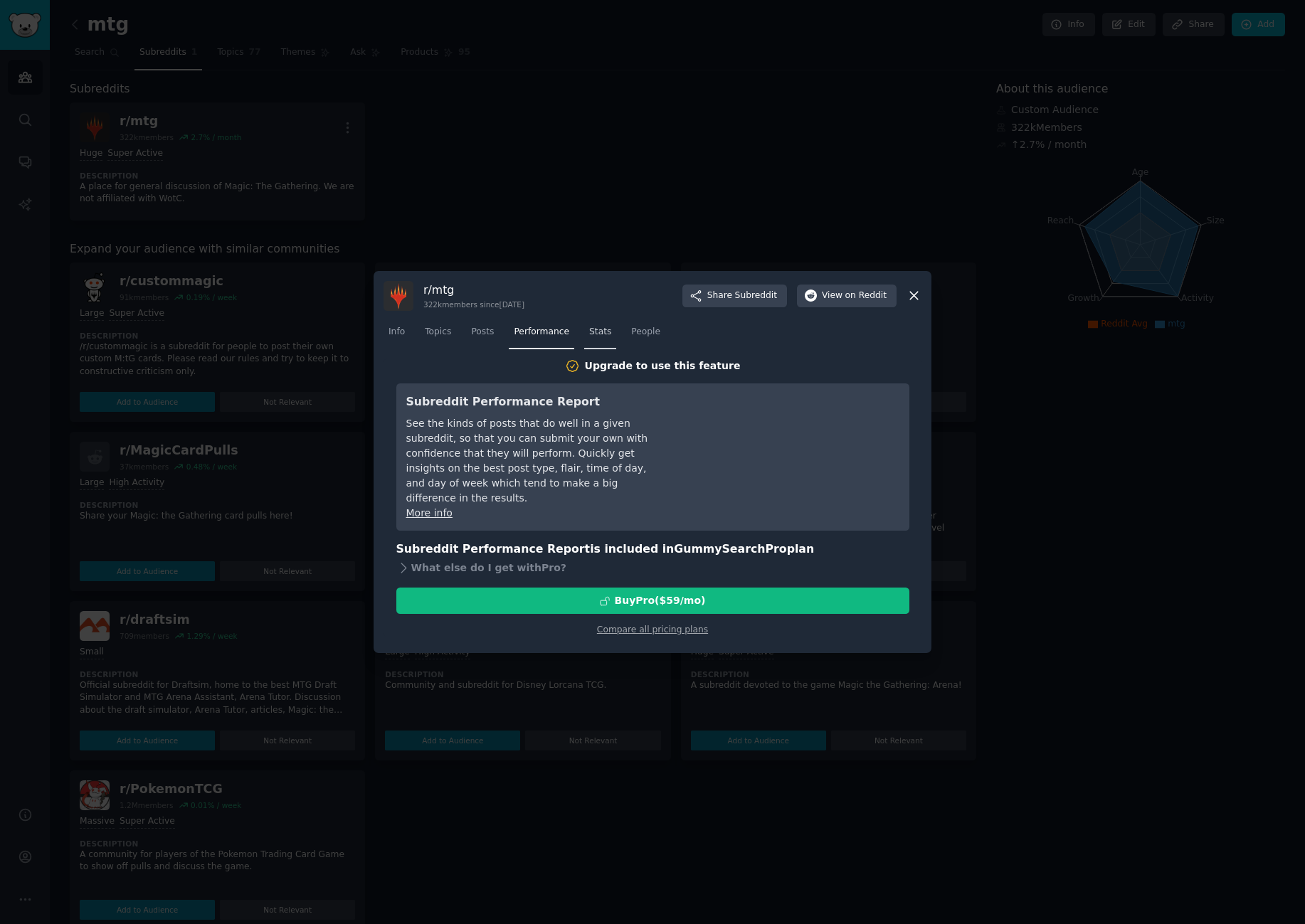
click at [597, 328] on span "Stats" at bounding box center [599, 332] width 22 height 13
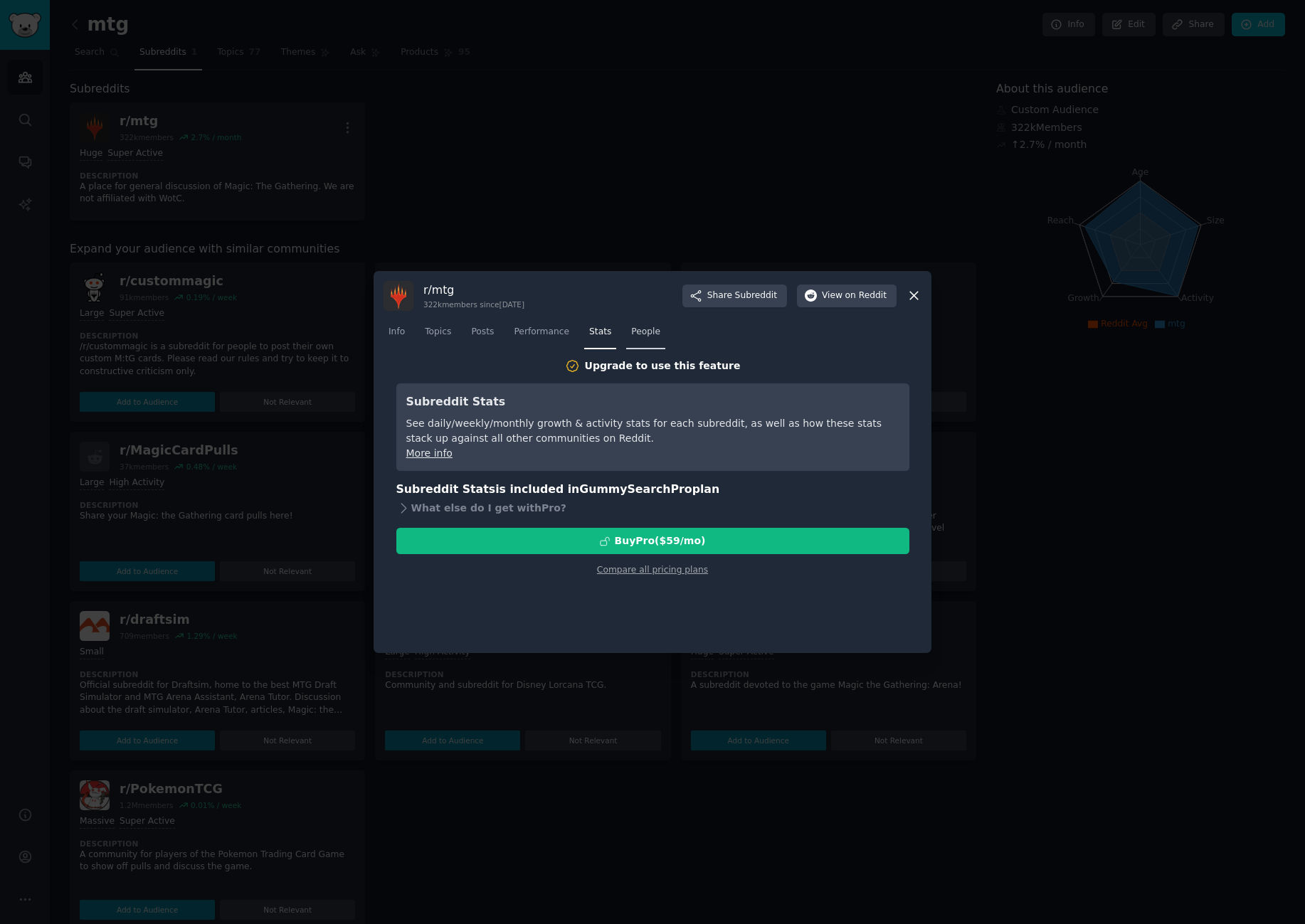
click at [631, 330] on span "People" at bounding box center [645, 332] width 29 height 13
click at [590, 328] on span "Stats" at bounding box center [599, 332] width 22 height 13
click at [538, 333] on span "Performance" at bounding box center [542, 332] width 56 height 13
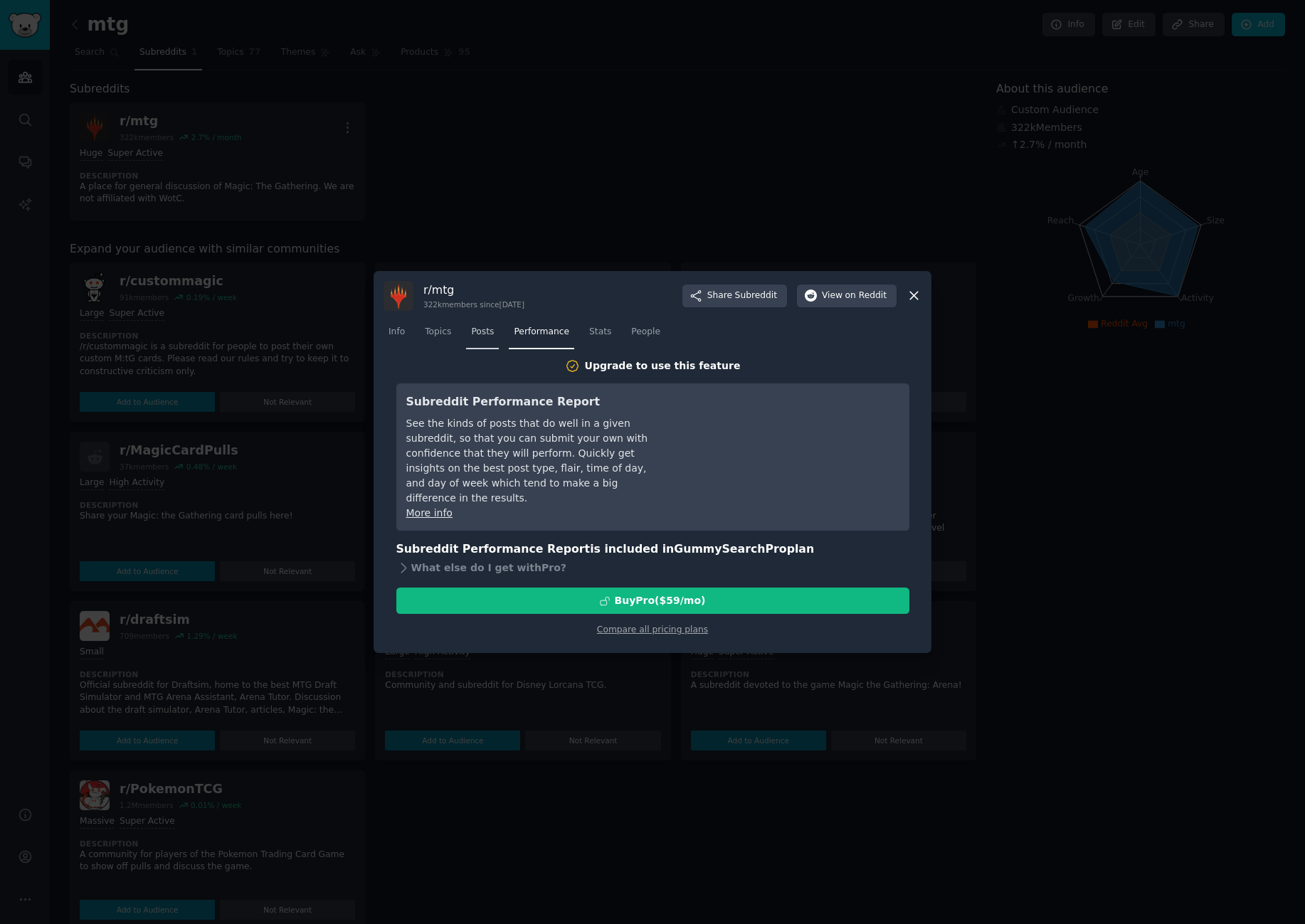
click at [485, 333] on span "Posts" at bounding box center [482, 332] width 23 height 13
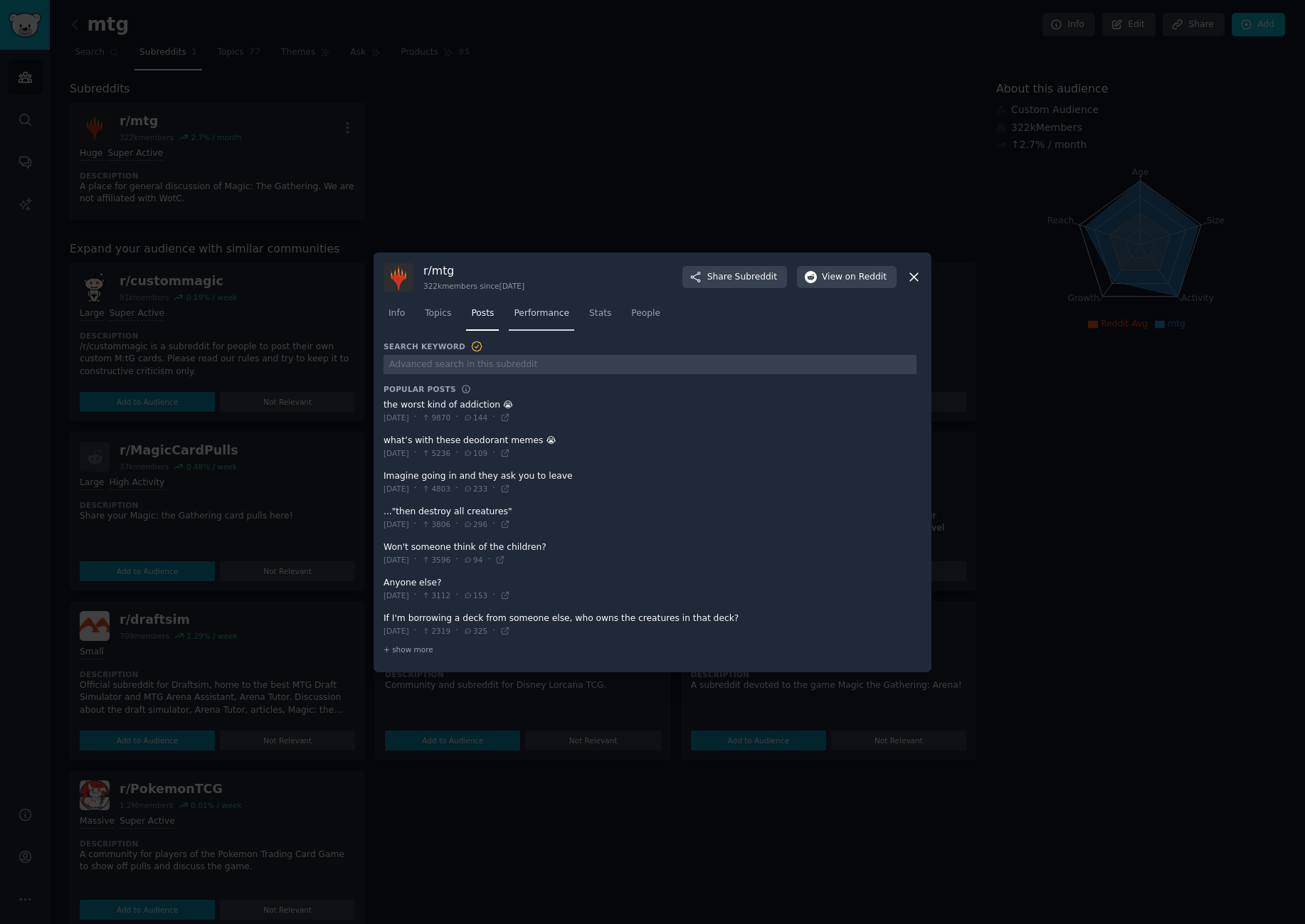
click at [518, 321] on link "Performance" at bounding box center [541, 316] width 66 height 29
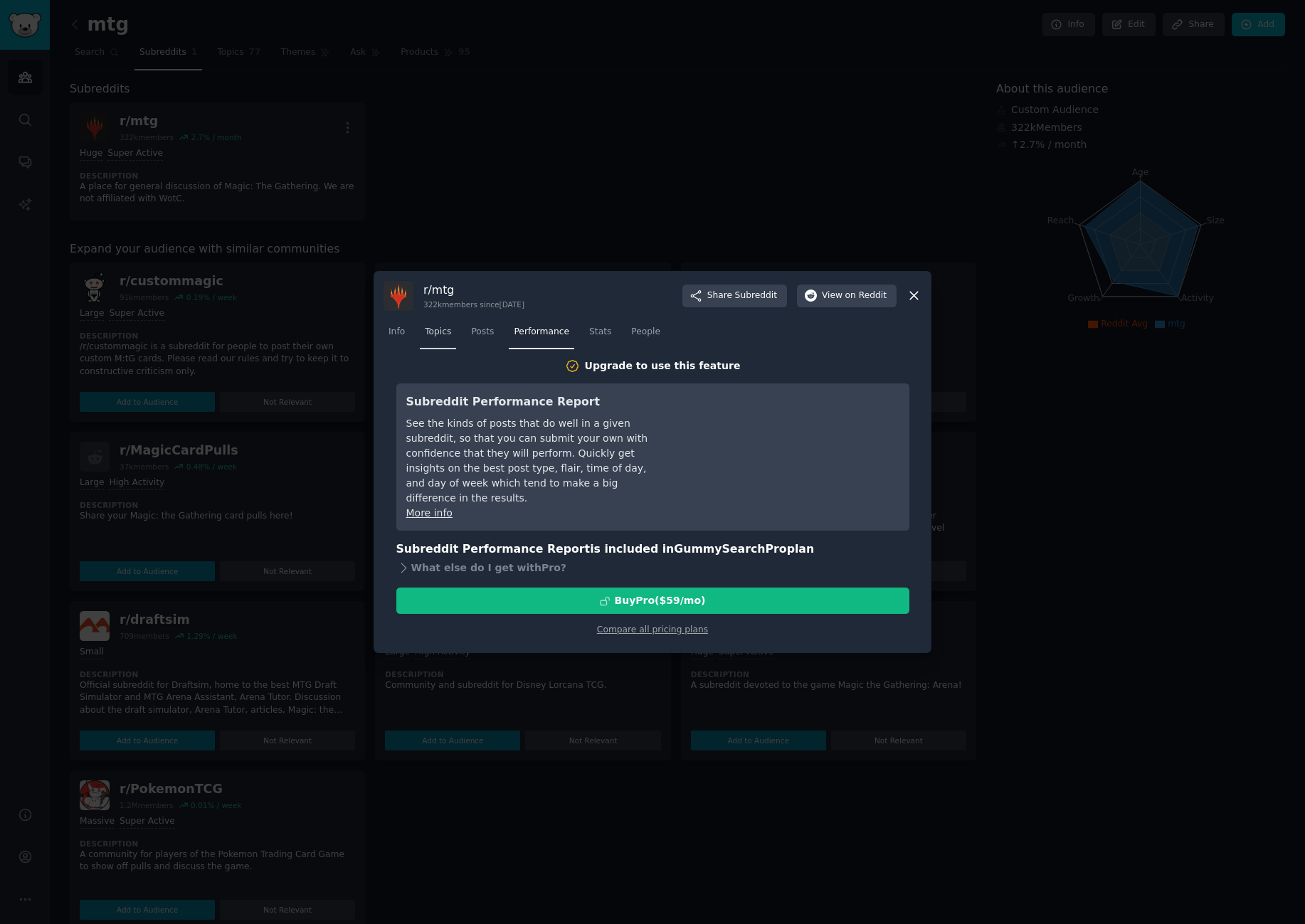
click at [450, 329] on link "Topics" at bounding box center [438, 334] width 37 height 29
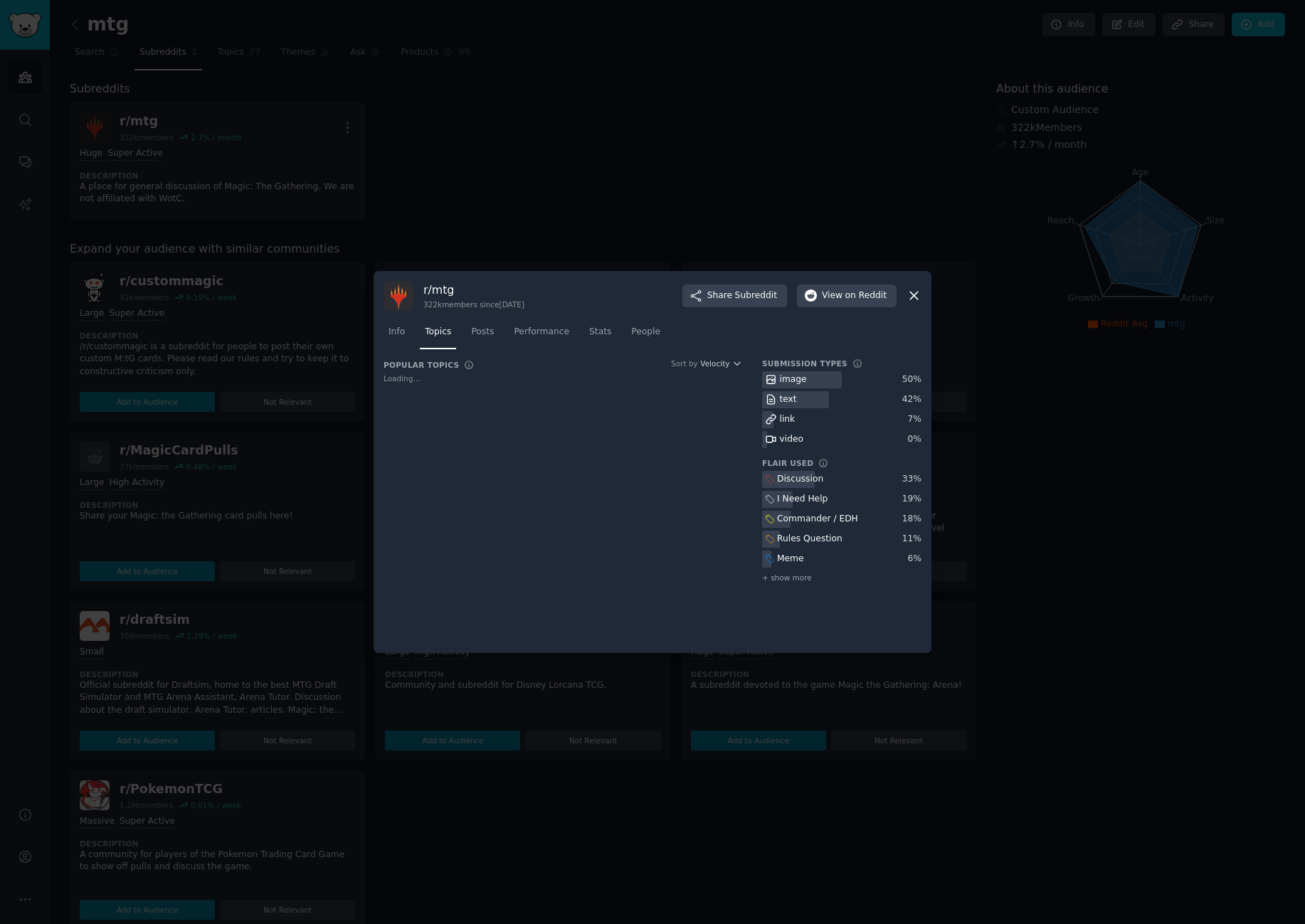
click at [412, 332] on nav "Info Topics Posts Performance Stats People" at bounding box center [652, 334] width 538 height 29
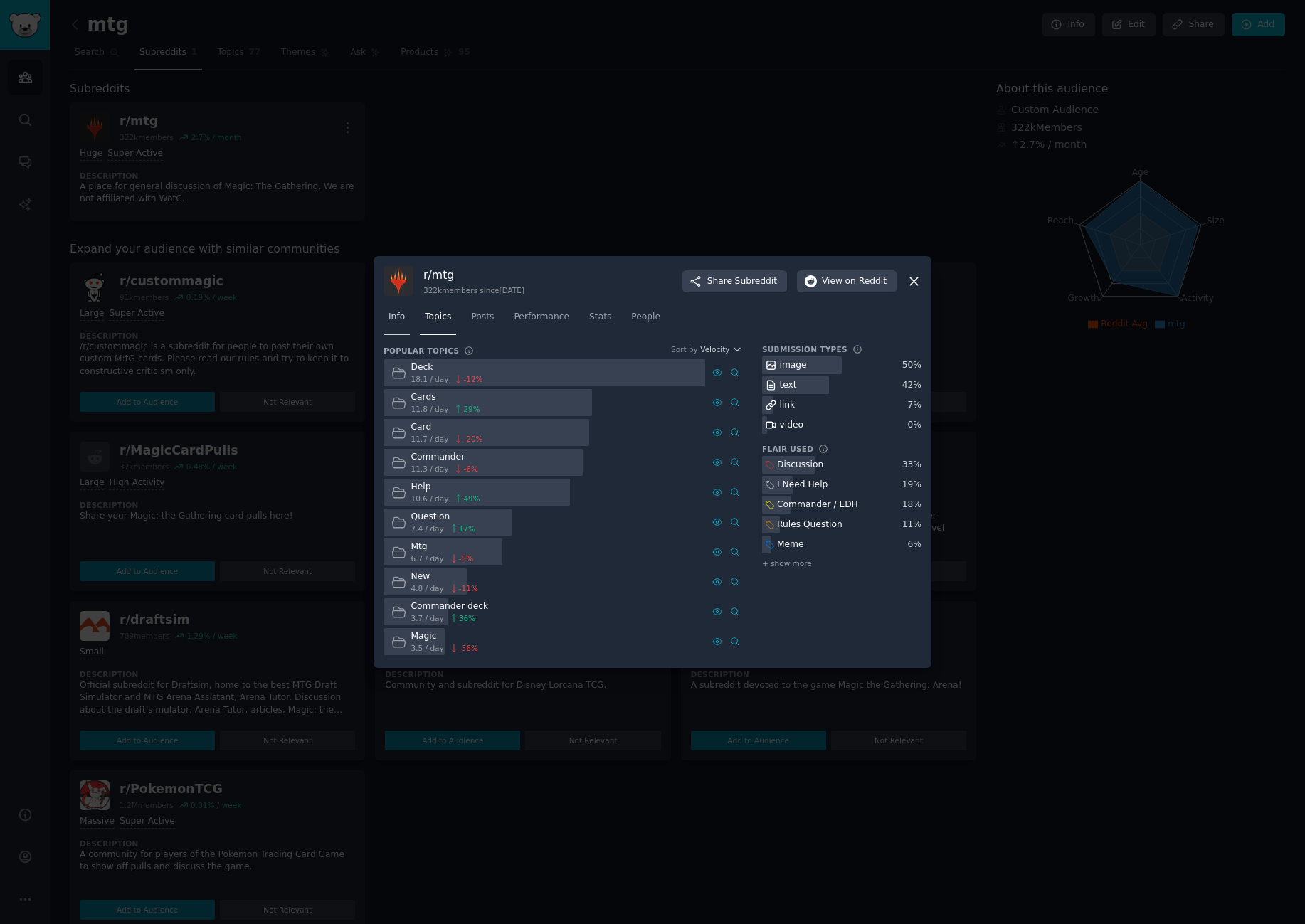
click at [409, 331] on link "Info" at bounding box center [397, 320] width 26 height 29
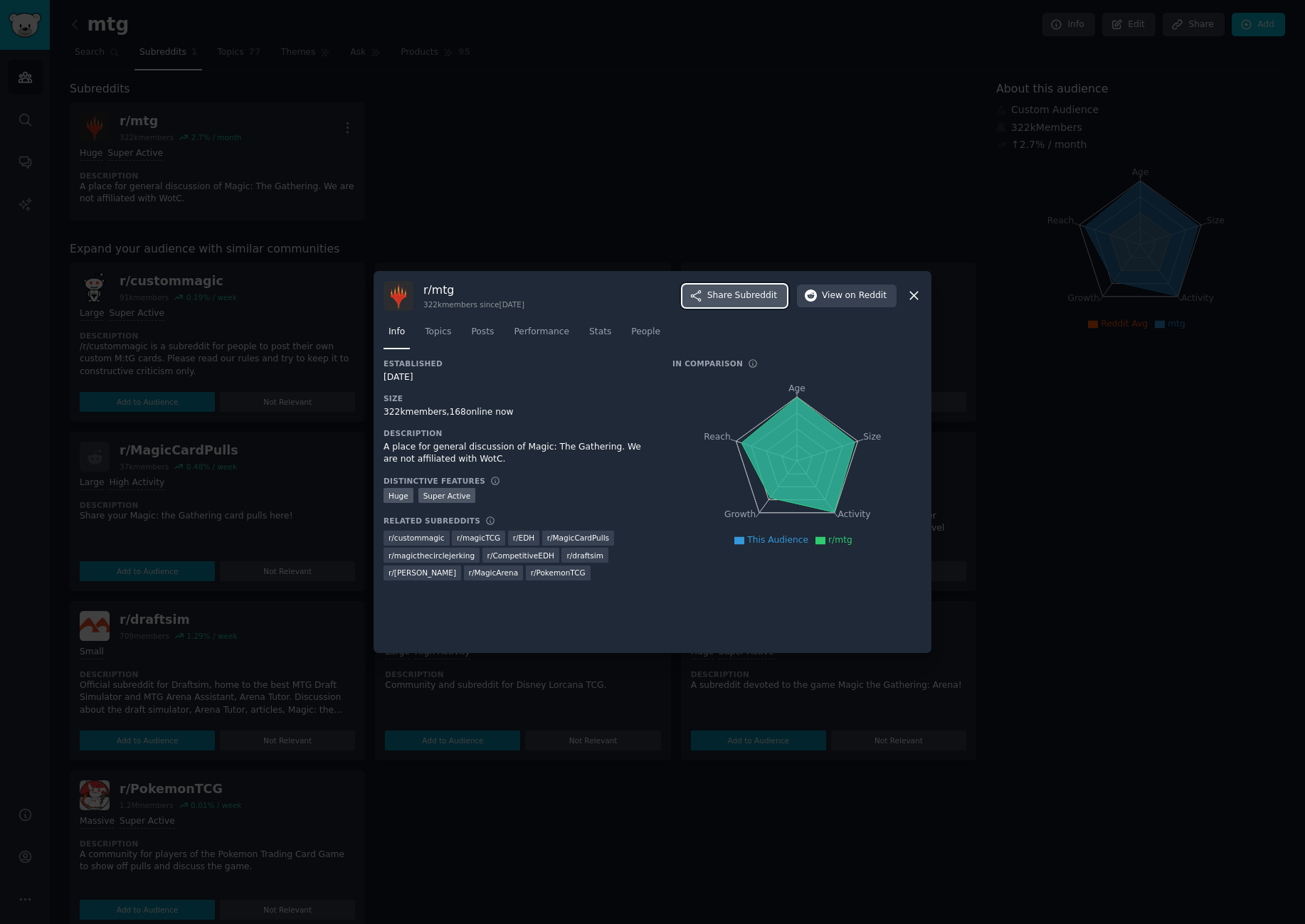
click at [760, 298] on span "Subreddit" at bounding box center [756, 296] width 42 height 13
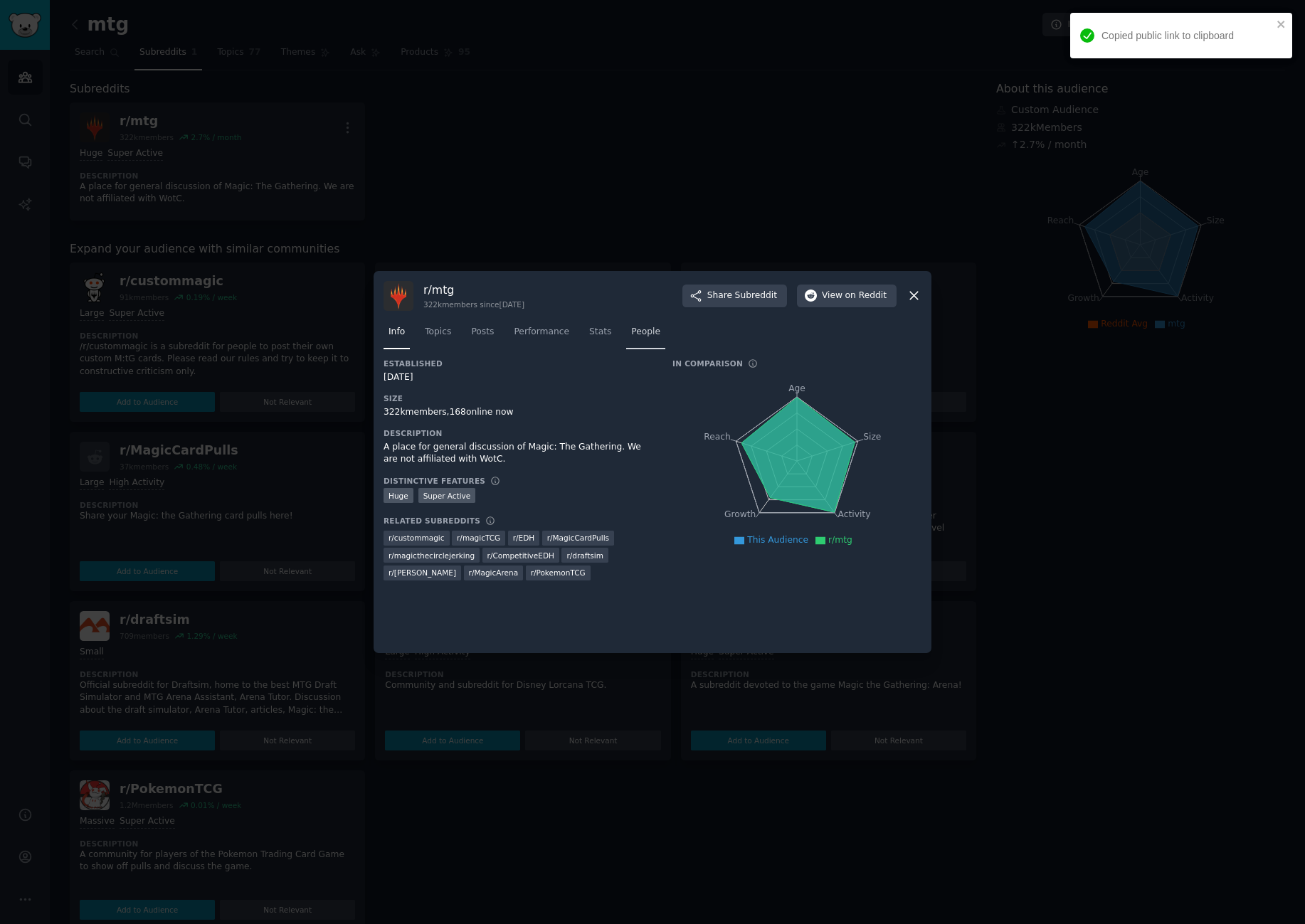
click at [631, 332] on span "People" at bounding box center [645, 332] width 29 height 13
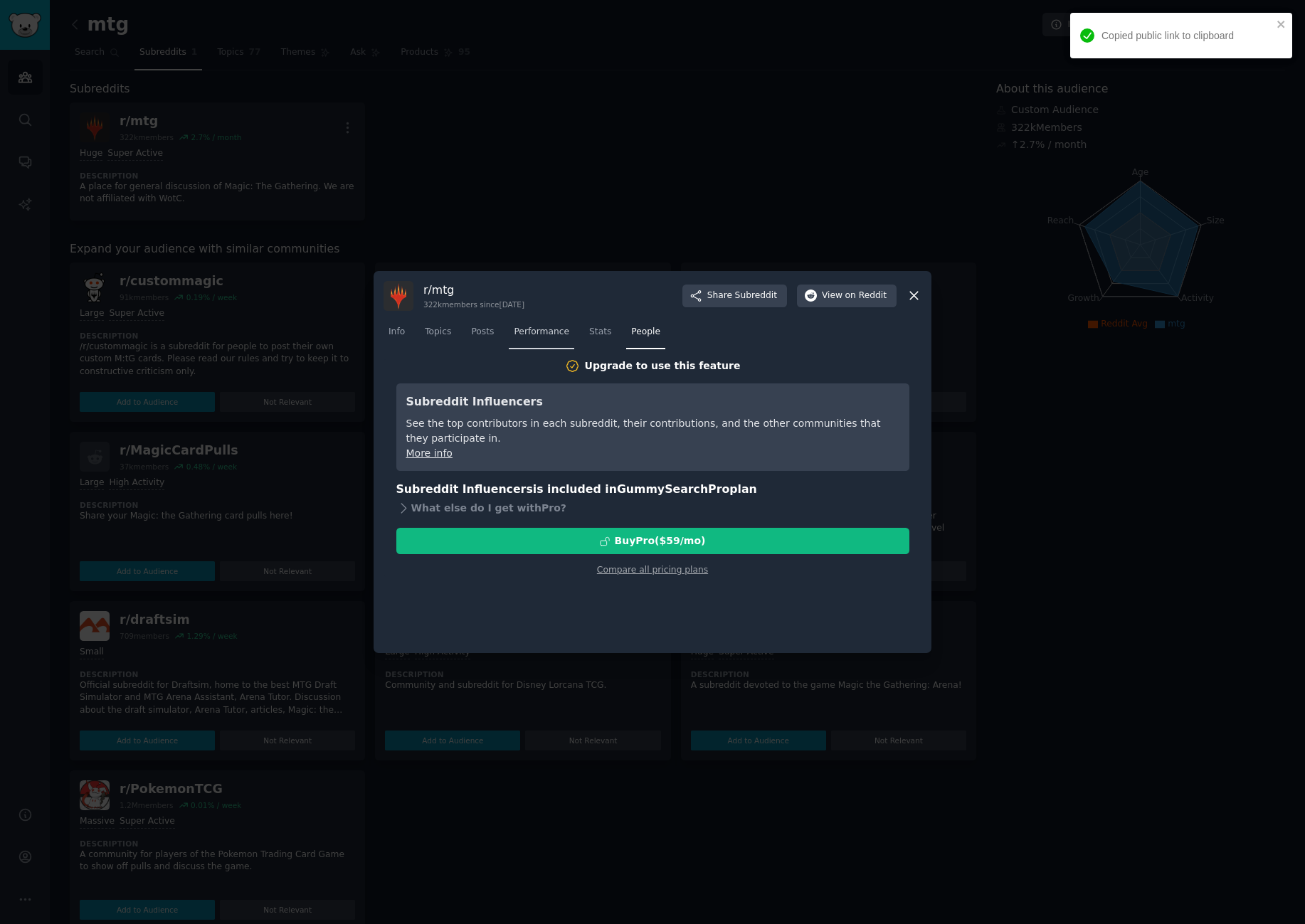
click at [542, 334] on span "Performance" at bounding box center [542, 332] width 56 height 13
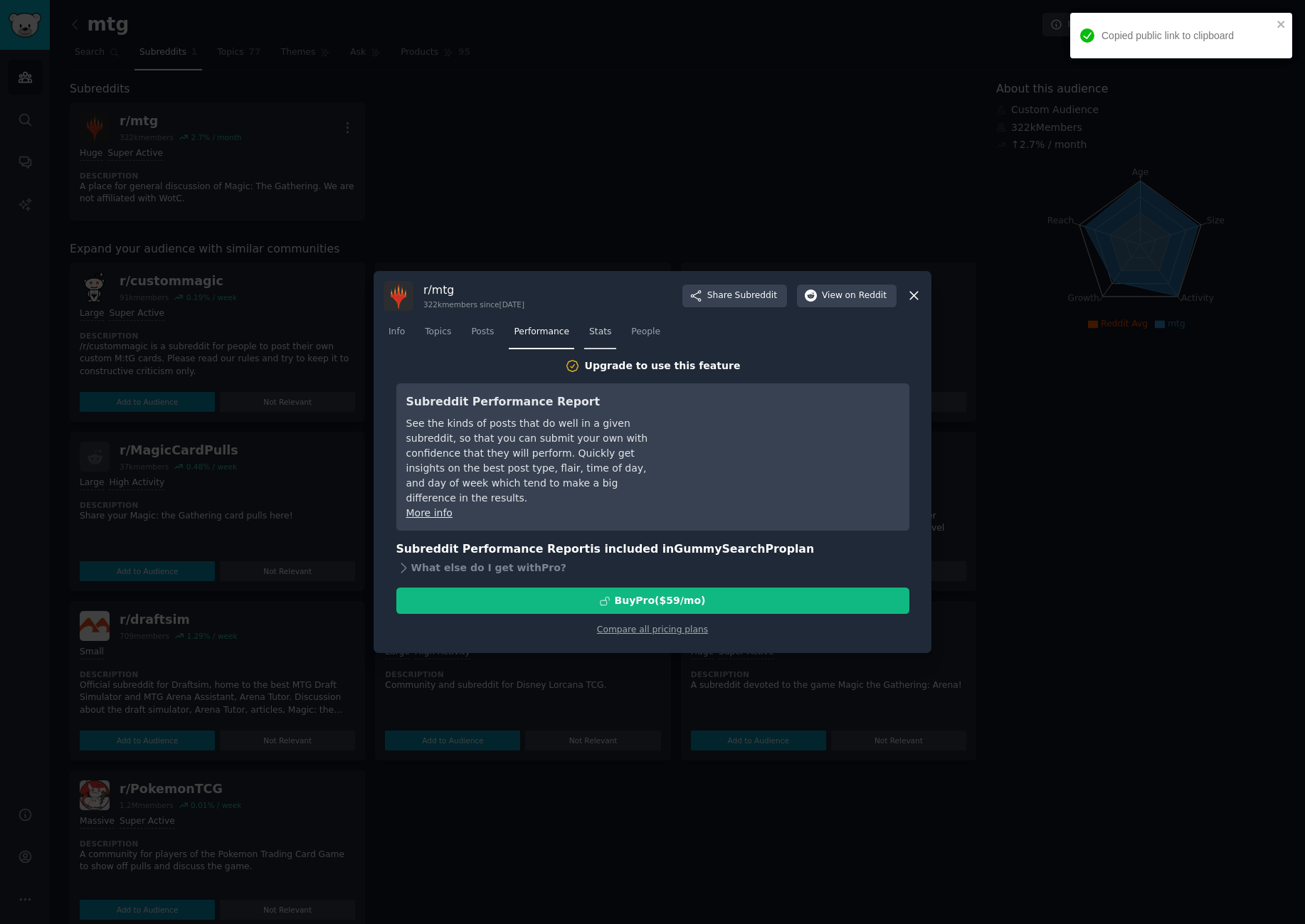
click at [589, 332] on span "Stats" at bounding box center [599, 332] width 22 height 13
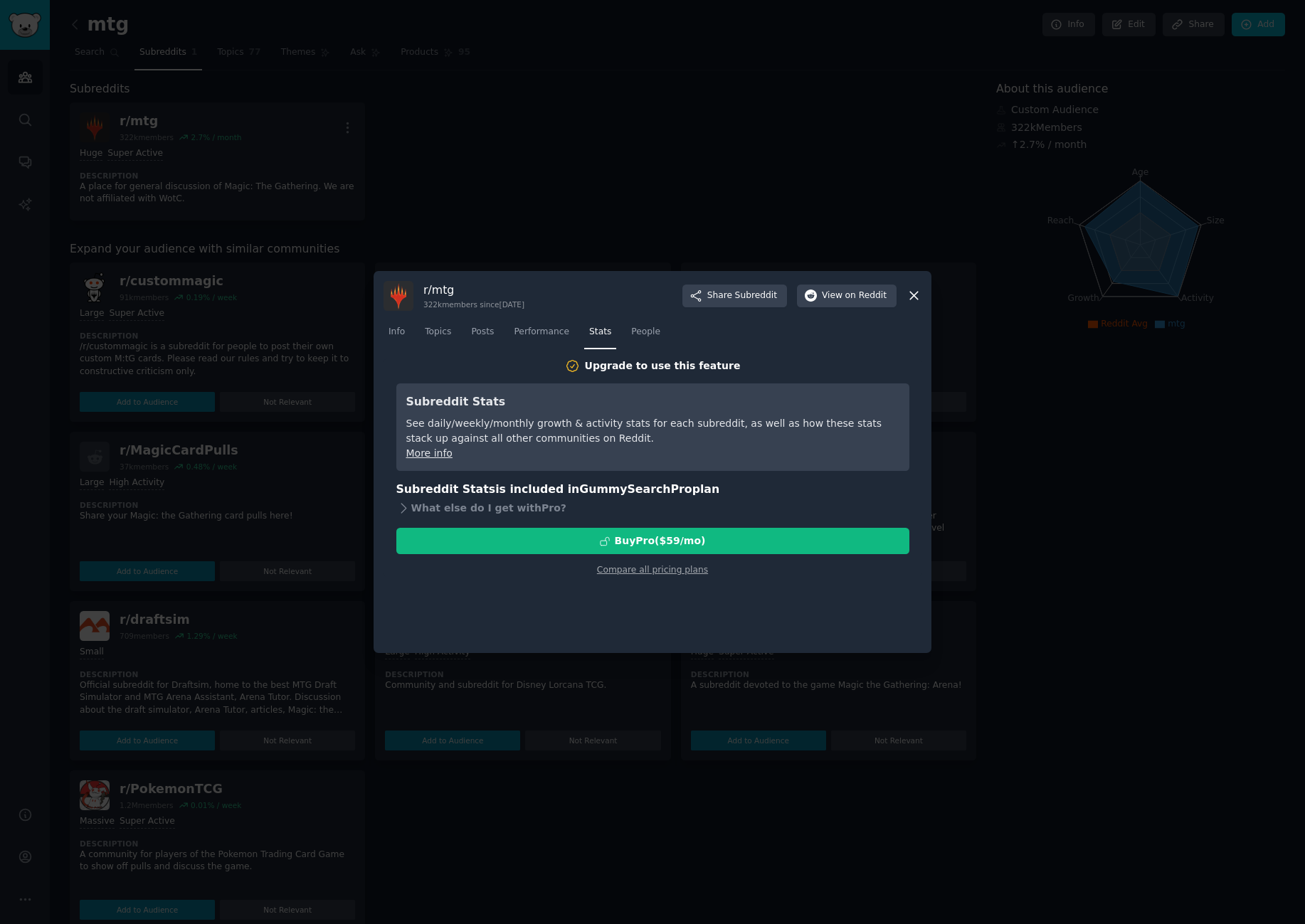
click at [693, 577] on div "Upgrade to use this feature Subreddit Stats See daily/weekly/monthly growth & a…" at bounding box center [652, 501] width 538 height 285
click at [689, 569] on link "Compare all pricing plans" at bounding box center [652, 569] width 111 height 10
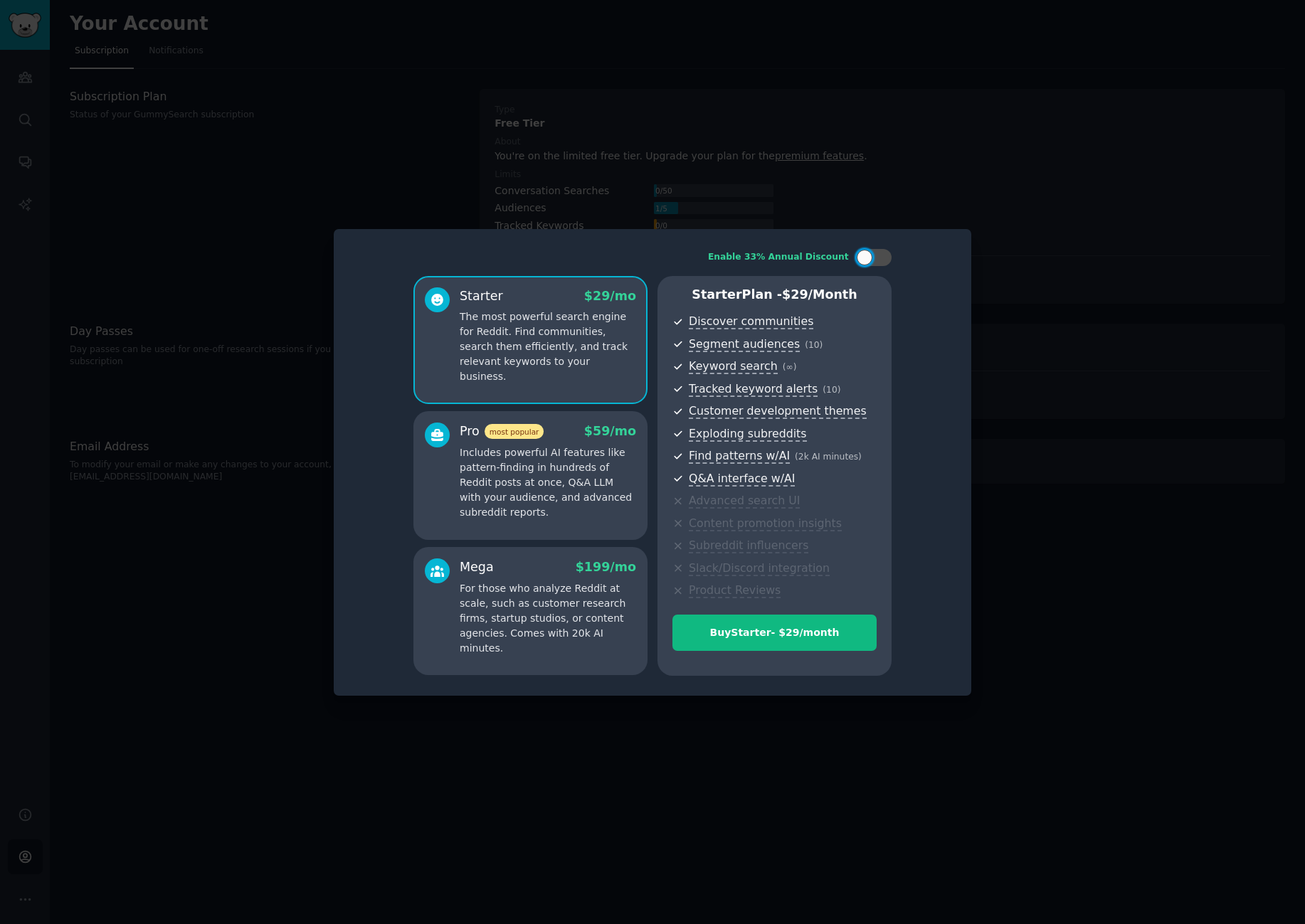
click at [1003, 159] on div at bounding box center [652, 462] width 1305 height 924
